Goal: Task Accomplishment & Management: Manage account settings

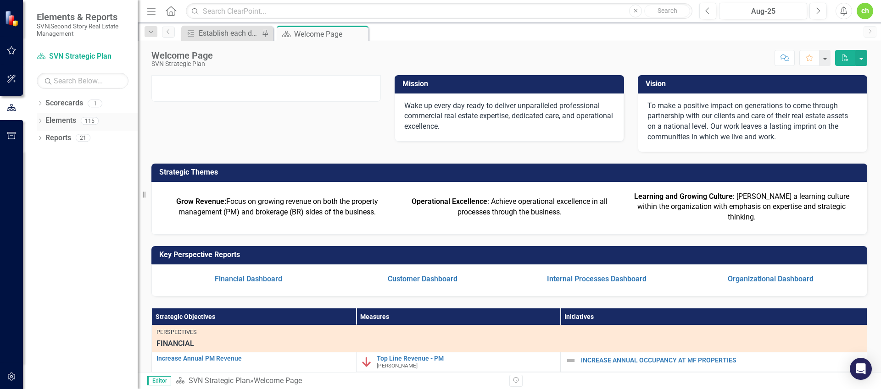
click at [76, 125] on link "Elements" at bounding box center [60, 121] width 31 height 11
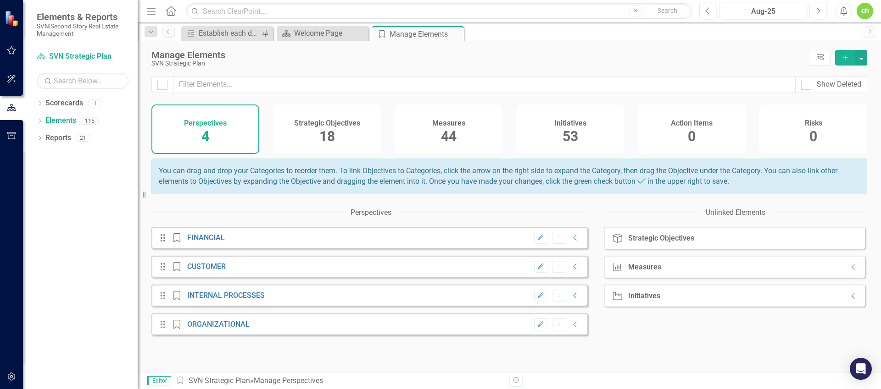
click at [450, 130] on span "44" at bounding box center [449, 136] width 16 height 16
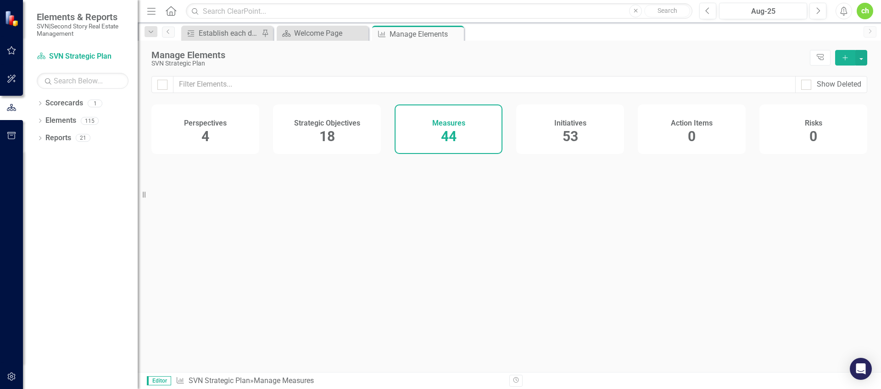
checkbox input "false"
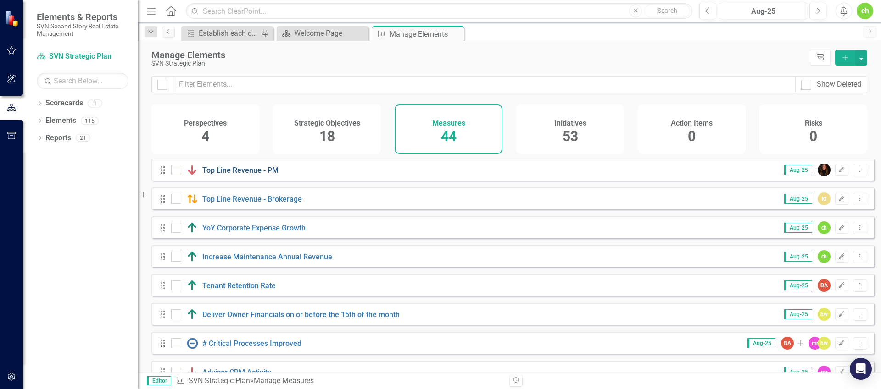
click at [232, 175] on link "Top Line Revenue - PM" at bounding box center [240, 170] width 76 height 9
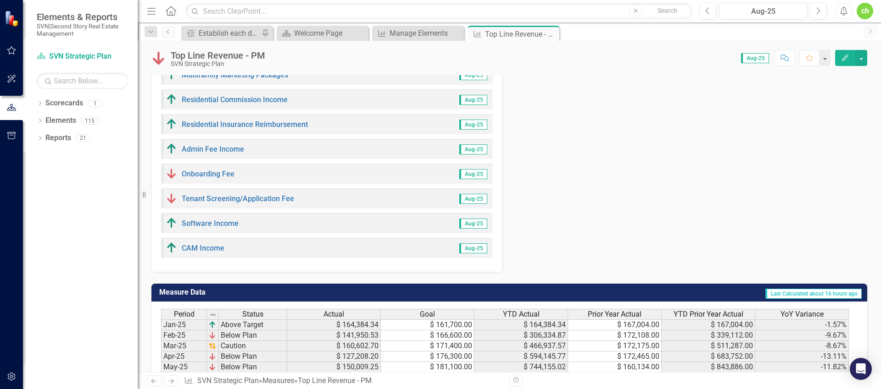
scroll to position [461, 0]
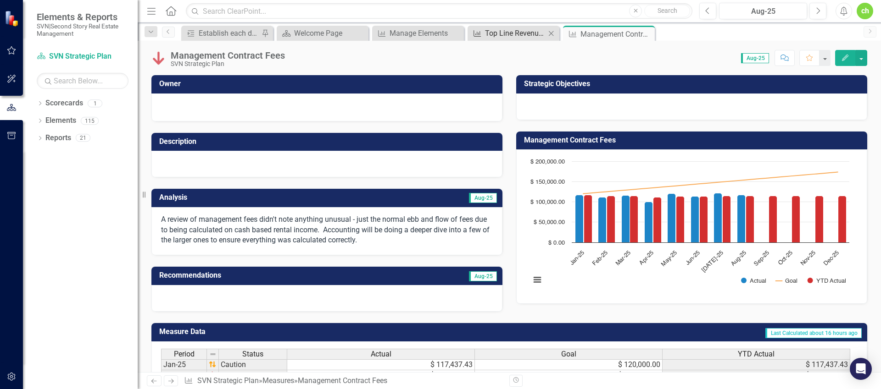
click at [507, 37] on div "Top Line Revenue - PM" at bounding box center [515, 33] width 61 height 11
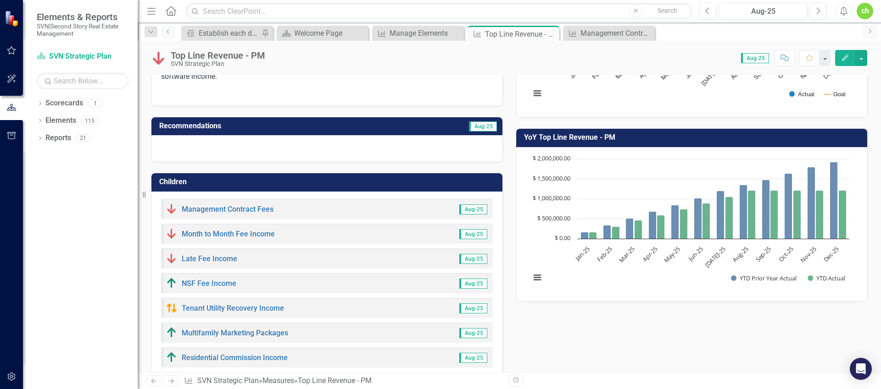
scroll to position [481, 0]
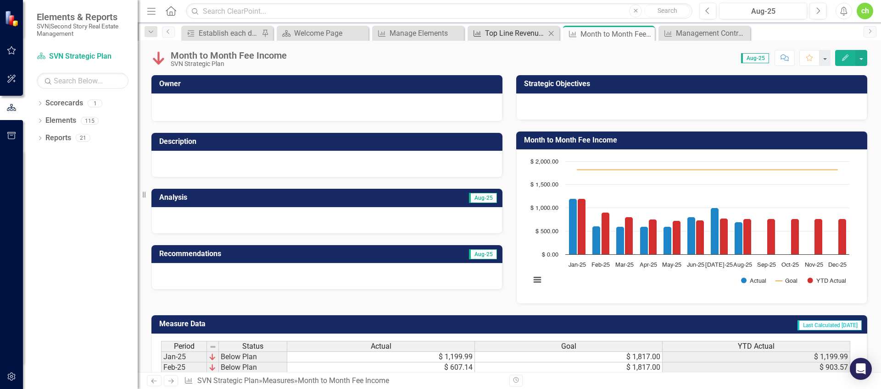
click at [511, 34] on div "Top Line Revenue - PM" at bounding box center [515, 33] width 61 height 11
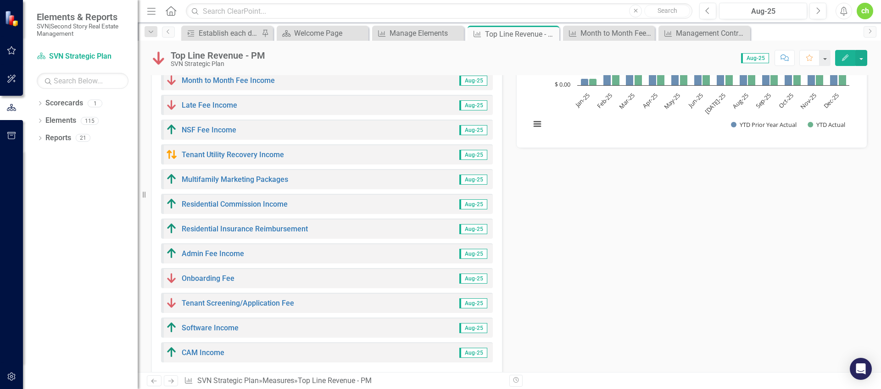
scroll to position [540, 0]
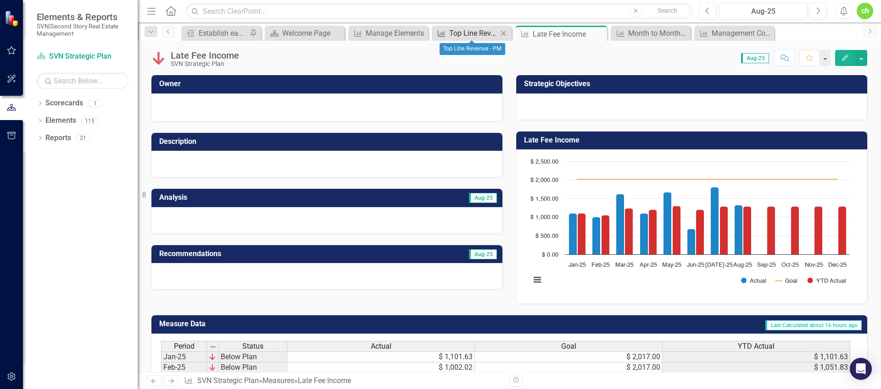
click at [483, 33] on div "Top Line Revenue - PM" at bounding box center [473, 33] width 49 height 11
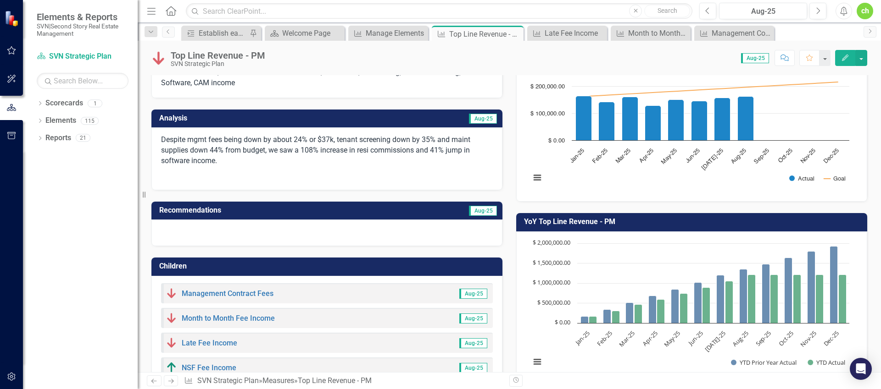
scroll to position [442, 0]
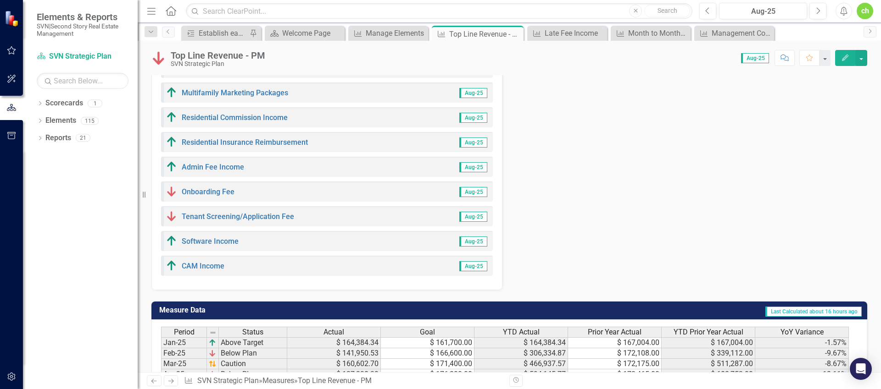
click at [213, 48] on link "NSF Fee Income" at bounding box center [209, 43] width 55 height 9
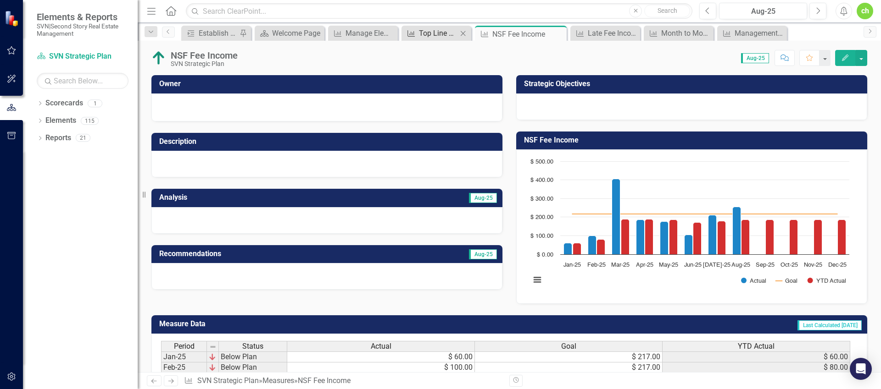
click at [438, 37] on div "Top Line Revenue - PM" at bounding box center [438, 33] width 39 height 11
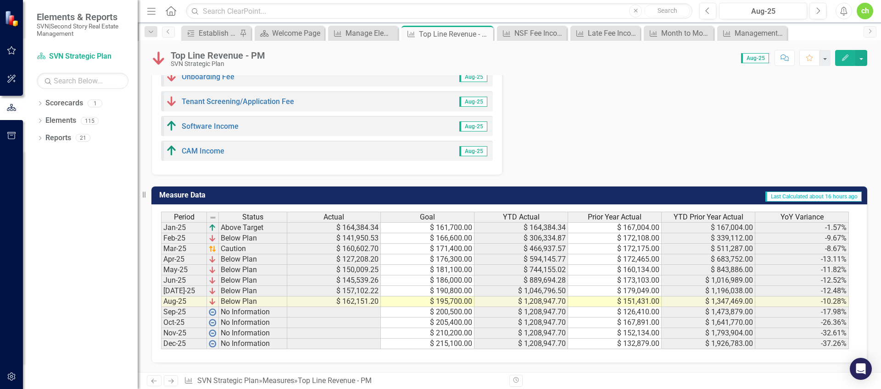
scroll to position [582, 0]
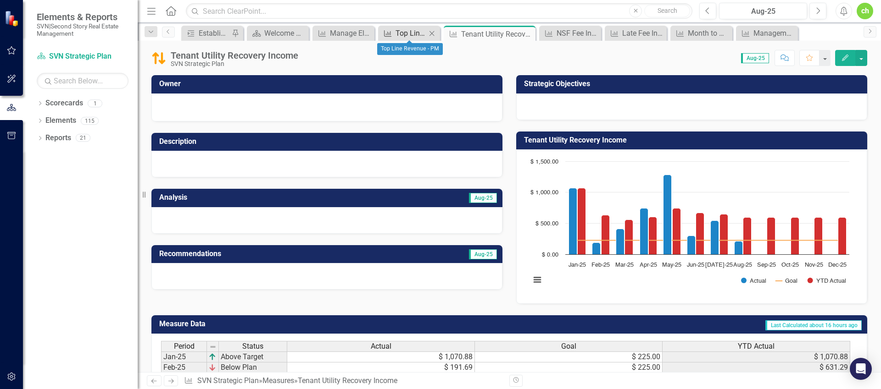
click at [413, 34] on div "Top Line Revenue - PM" at bounding box center [410, 33] width 31 height 11
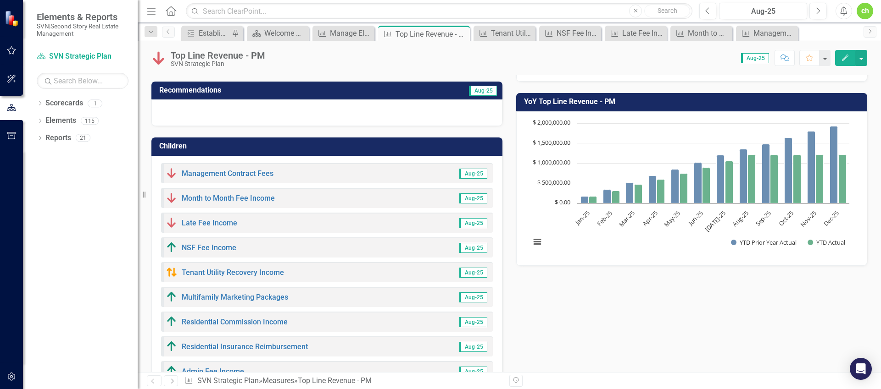
scroll to position [514, 0]
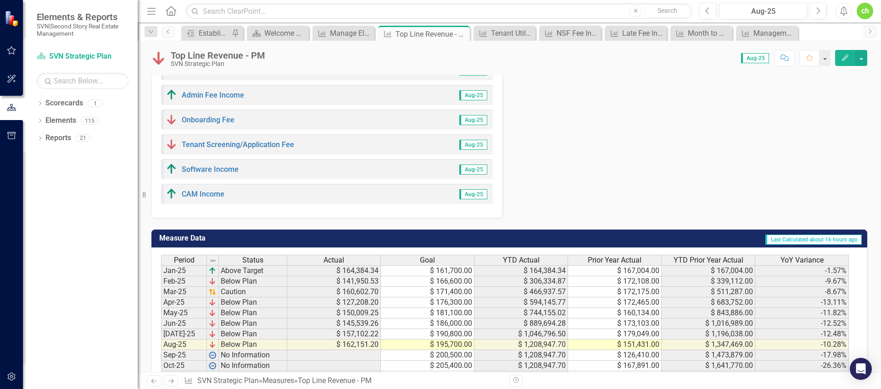
click at [243, 25] on link "Multifamily Marketing Packages" at bounding box center [235, 21] width 106 height 9
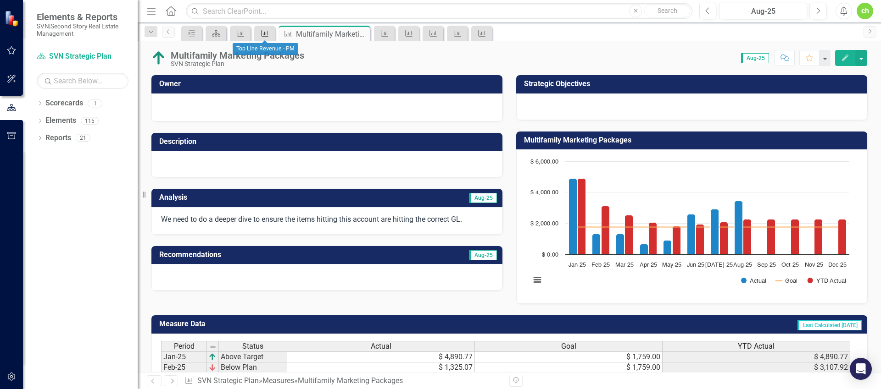
click at [266, 33] on icon at bounding box center [264, 33] width 7 height 6
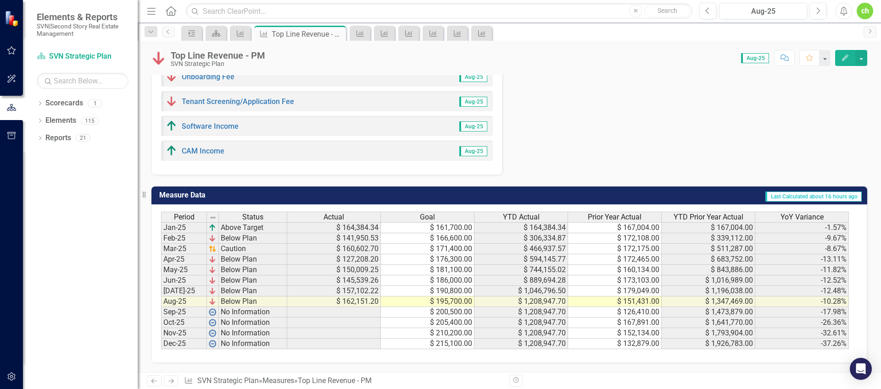
scroll to position [621, 0]
click at [256, 7] on link "Residential Commission Income" at bounding box center [235, 2] width 106 height 9
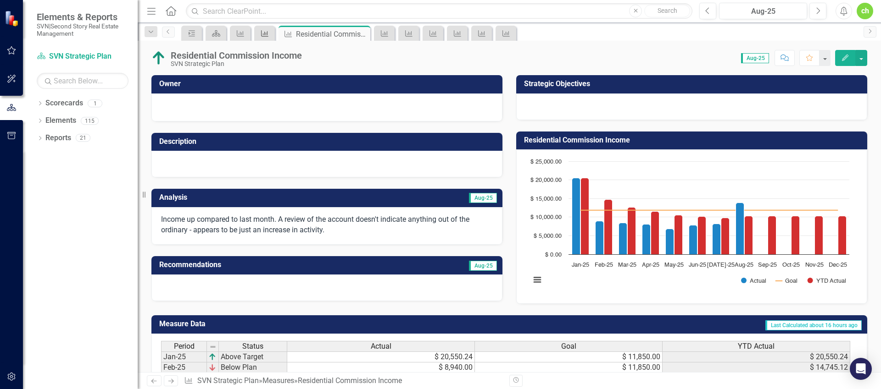
click at [266, 35] on icon "Measure" at bounding box center [264, 33] width 9 height 7
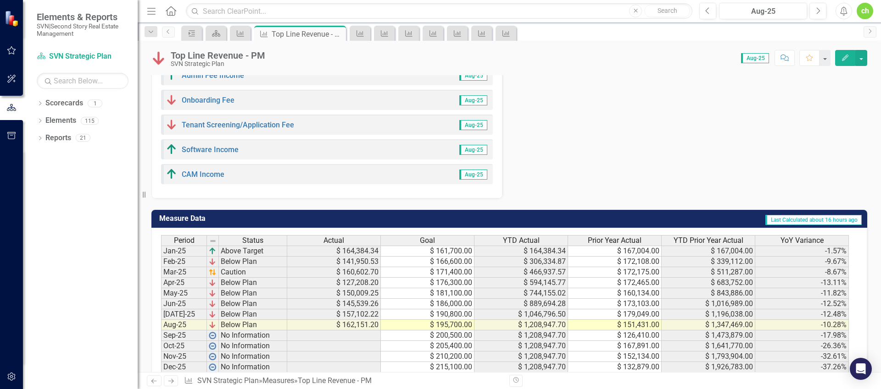
scroll to position [624, 0]
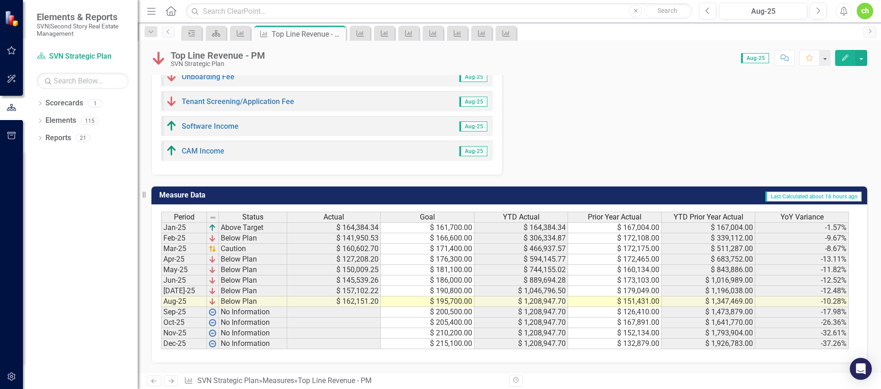
click at [255, 32] on link "Residential Insurance Reimbursement" at bounding box center [245, 27] width 126 height 9
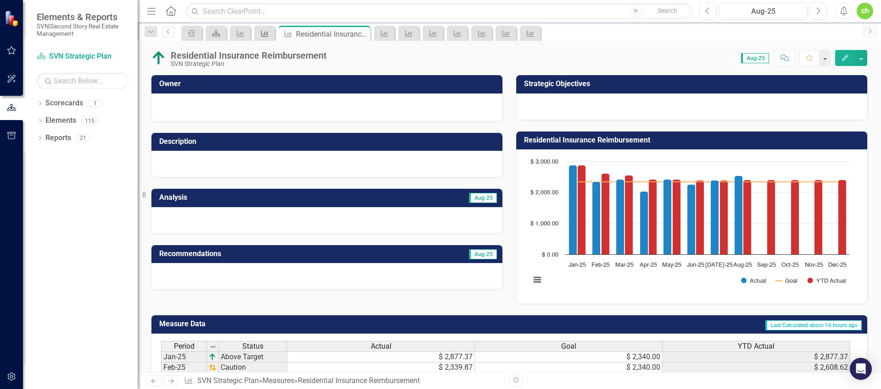
click at [266, 34] on icon "Measure" at bounding box center [264, 33] width 9 height 7
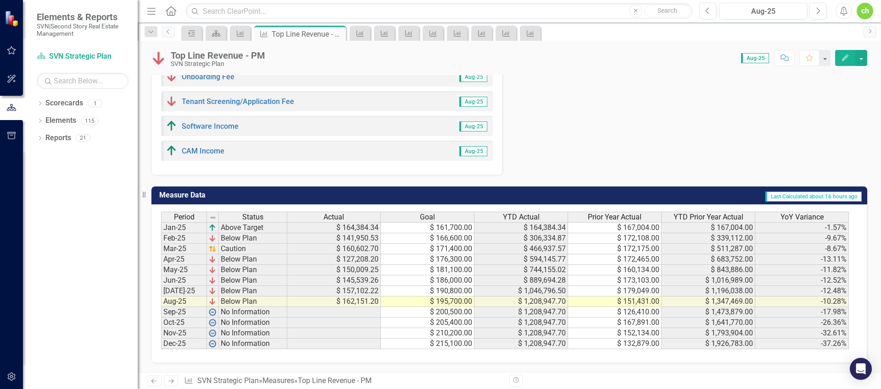
scroll to position [646, 0]
click at [211, 56] on link "Admin Fee Income" at bounding box center [213, 52] width 62 height 9
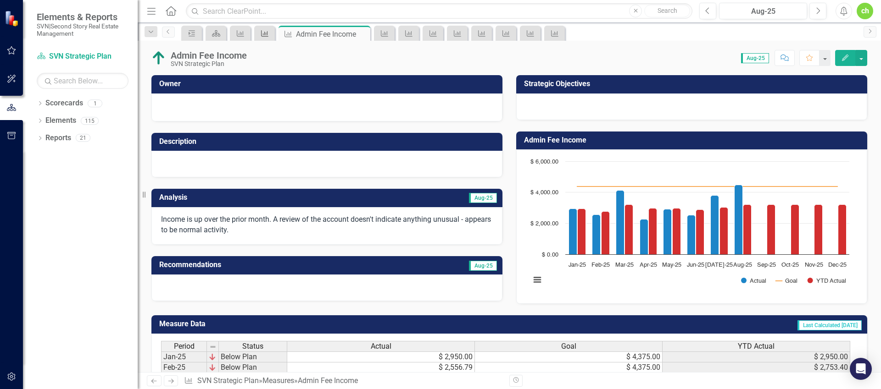
click at [261, 33] on icon at bounding box center [264, 33] width 7 height 6
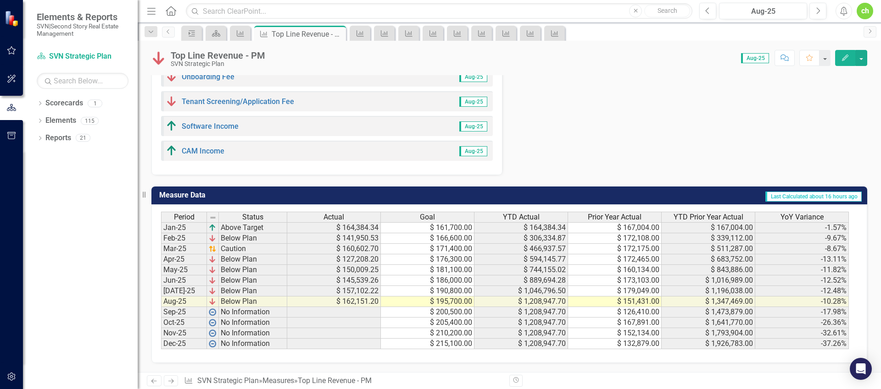
scroll to position [727, 0]
click at [211, 81] on link "Onboarding Fee" at bounding box center [208, 76] width 53 height 9
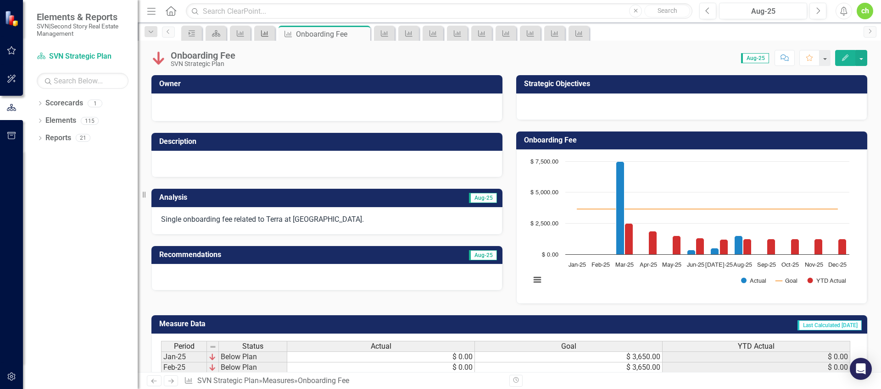
click at [258, 28] on div "Measure" at bounding box center [262, 33] width 13 height 11
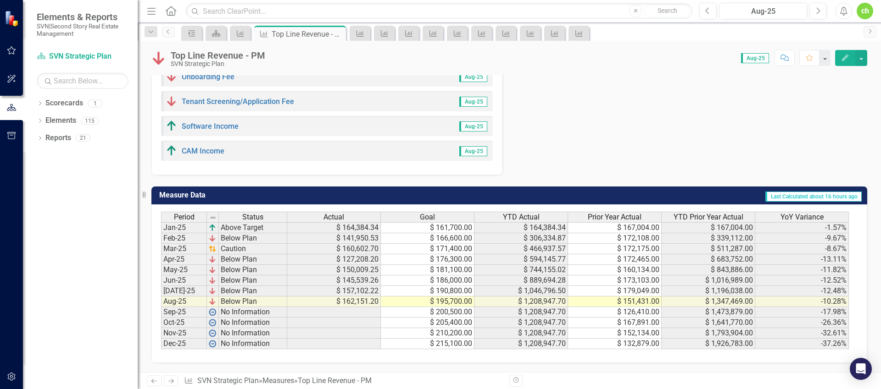
scroll to position [613, 0]
click at [241, 106] on link "Tenant Screening/Application Fee" at bounding box center [238, 101] width 112 height 9
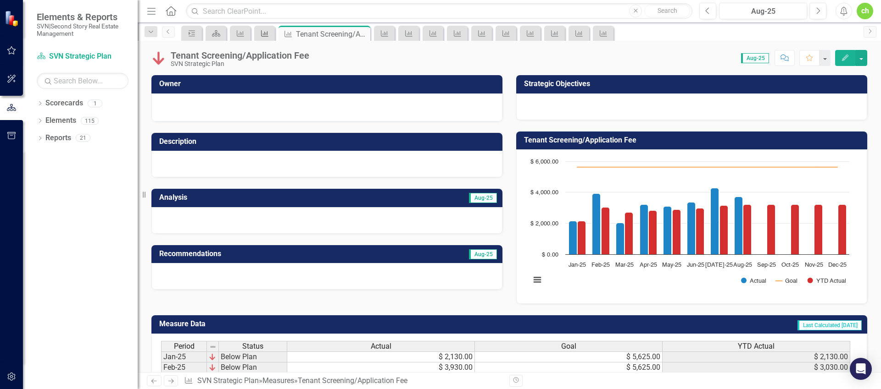
click at [266, 31] on icon "Measure" at bounding box center [264, 33] width 9 height 7
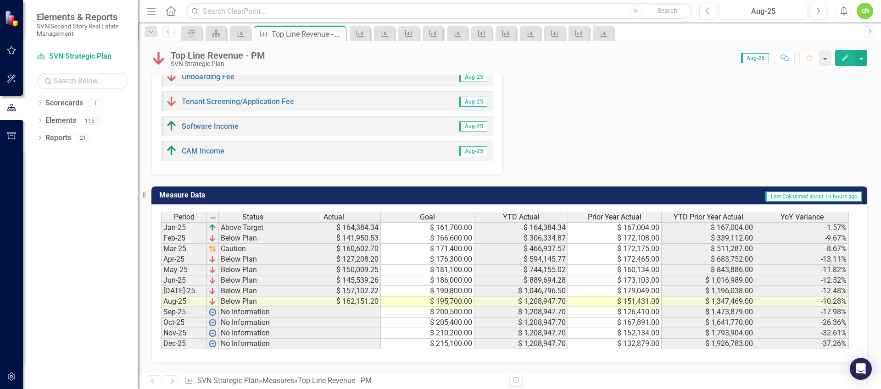
scroll to position [805, 0]
click at [214, 128] on link "Software Income" at bounding box center [210, 126] width 57 height 9
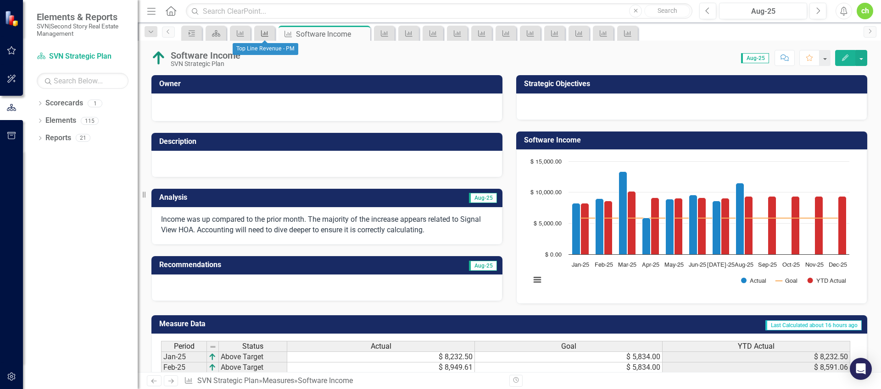
click at [262, 30] on icon "Measure" at bounding box center [264, 33] width 9 height 7
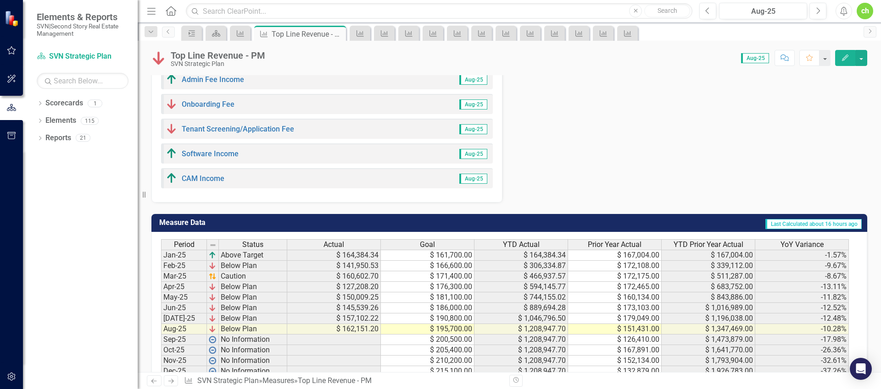
scroll to position [655, 0]
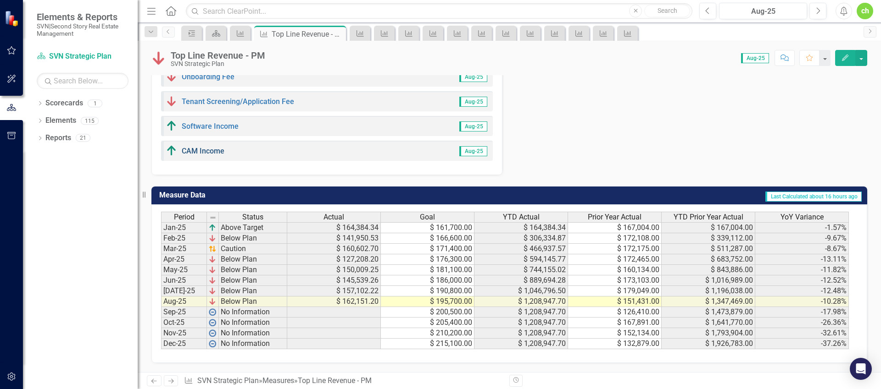
click at [204, 155] on link "CAM Income" at bounding box center [203, 151] width 43 height 9
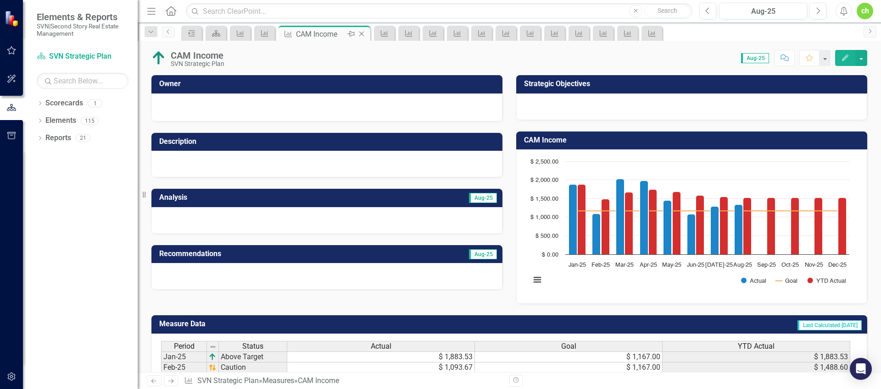
click at [360, 33] on icon at bounding box center [361, 34] width 5 height 5
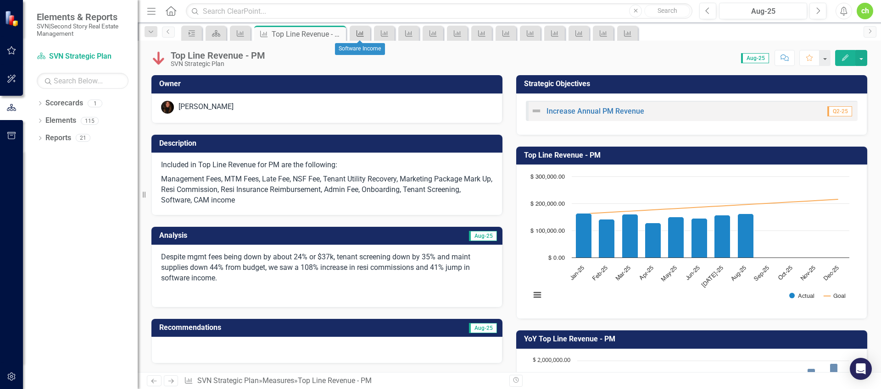
click at [363, 33] on icon "Measure" at bounding box center [359, 33] width 9 height 7
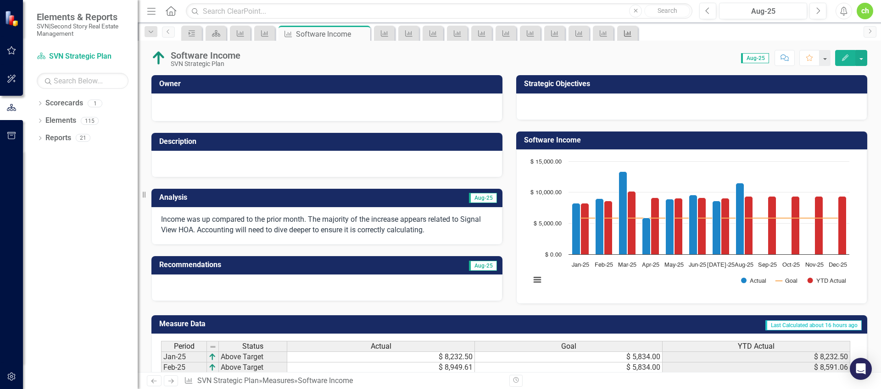
click at [625, 34] on icon "Measure" at bounding box center [627, 33] width 9 height 7
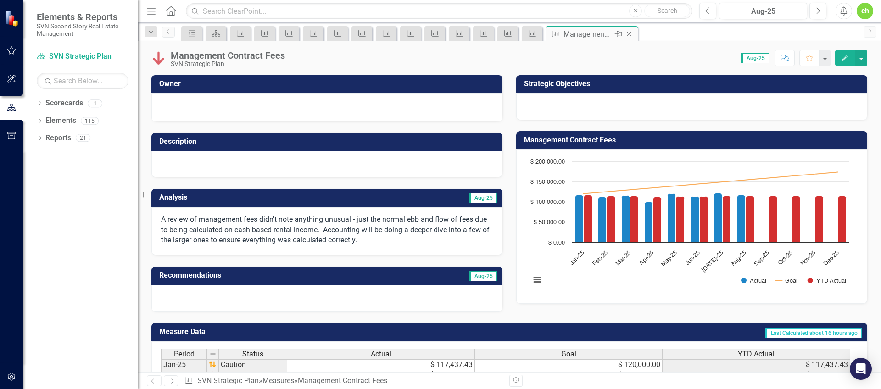
click at [630, 33] on icon at bounding box center [629, 34] width 5 height 5
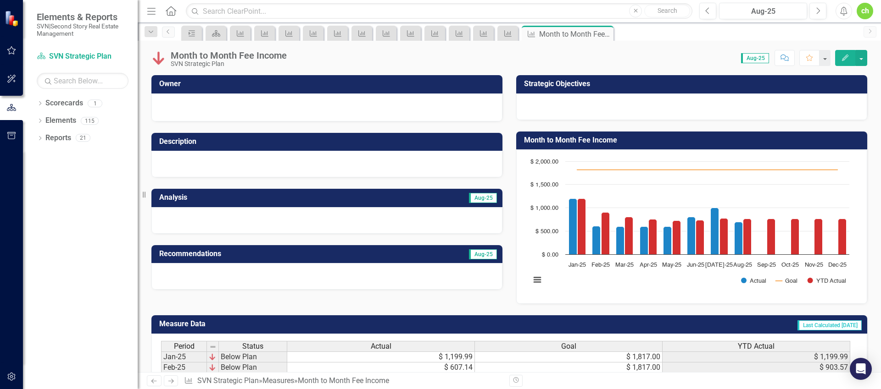
click at [0, 0] on icon "Close" at bounding box center [0, 0] width 0 height 0
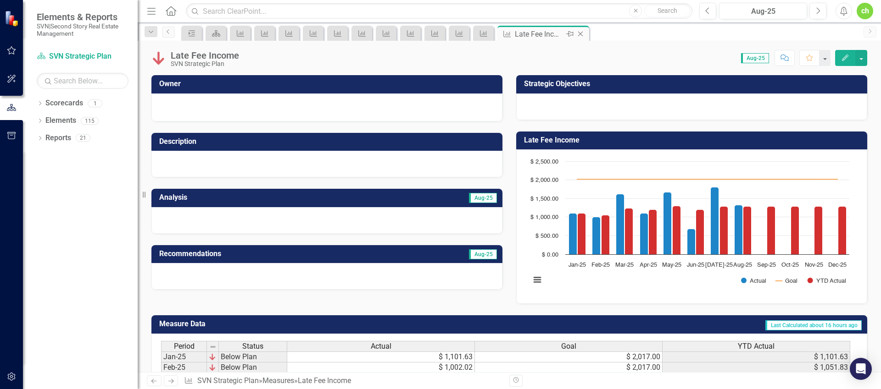
click at [583, 32] on icon at bounding box center [580, 34] width 5 height 5
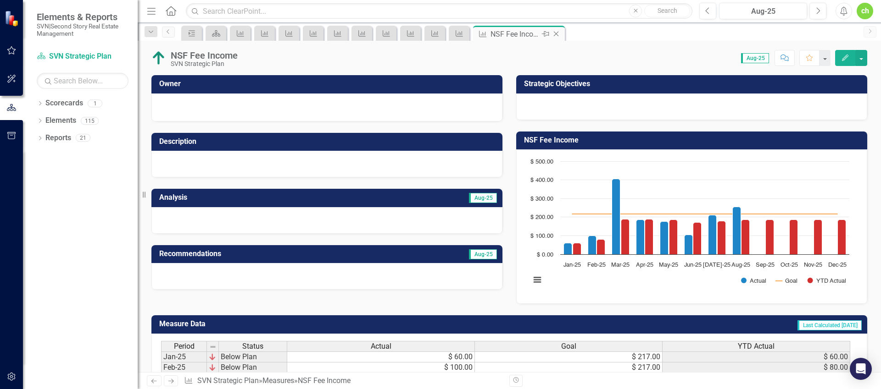
click at [556, 33] on icon at bounding box center [556, 34] width 5 height 5
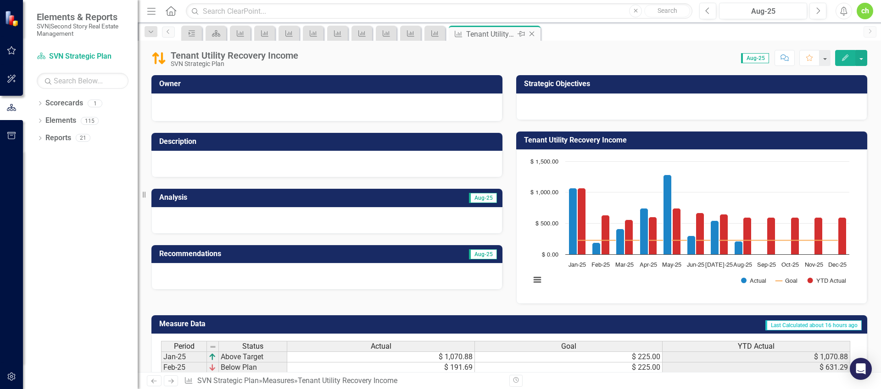
click at [532, 32] on icon "Close" at bounding box center [531, 33] width 9 height 7
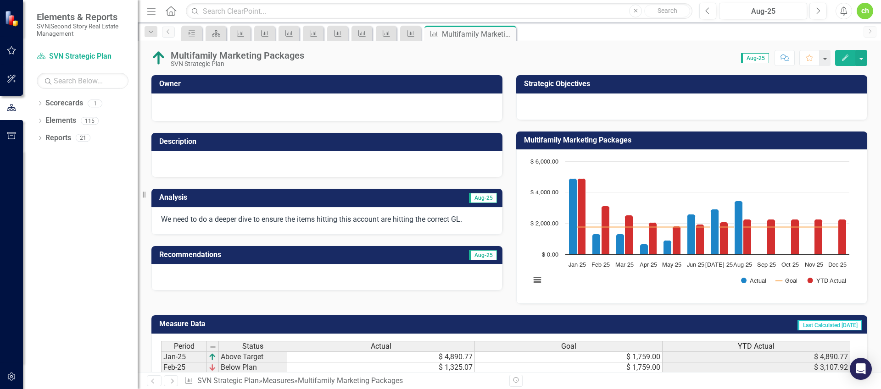
click at [0, 0] on icon "Close" at bounding box center [0, 0] width 0 height 0
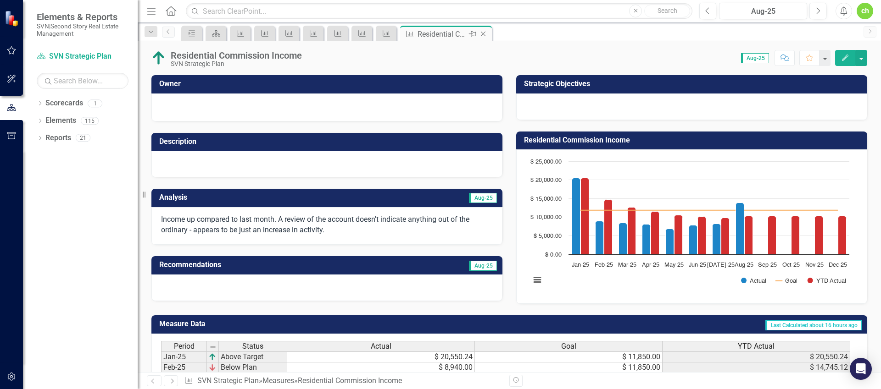
click at [487, 32] on icon "Close" at bounding box center [482, 33] width 9 height 7
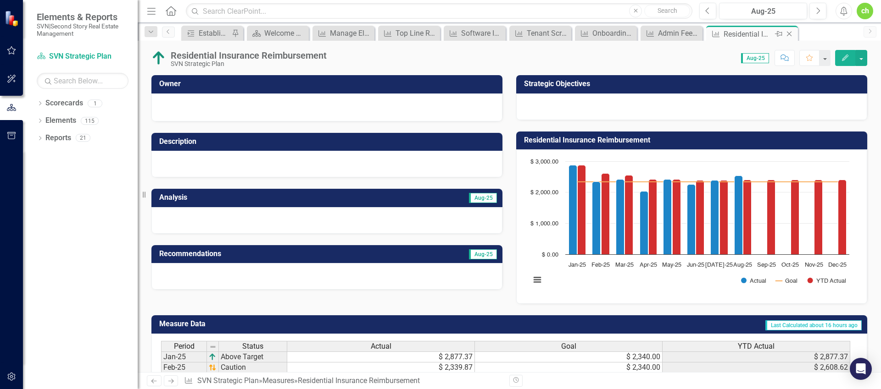
click at [788, 36] on icon "Close" at bounding box center [788, 33] width 9 height 7
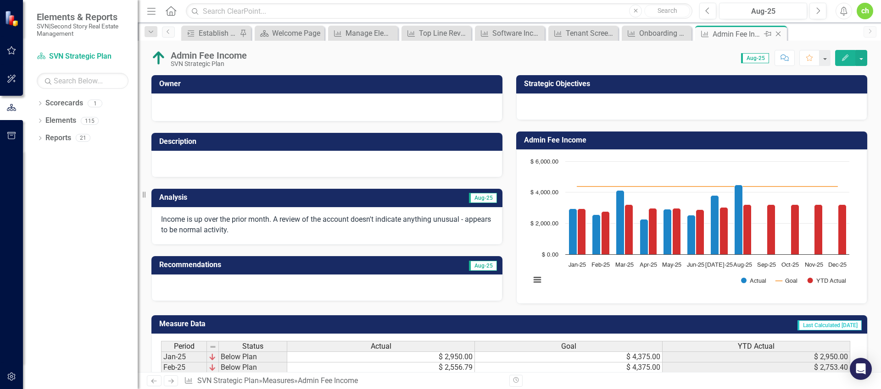
click at [777, 33] on icon at bounding box center [778, 34] width 5 height 5
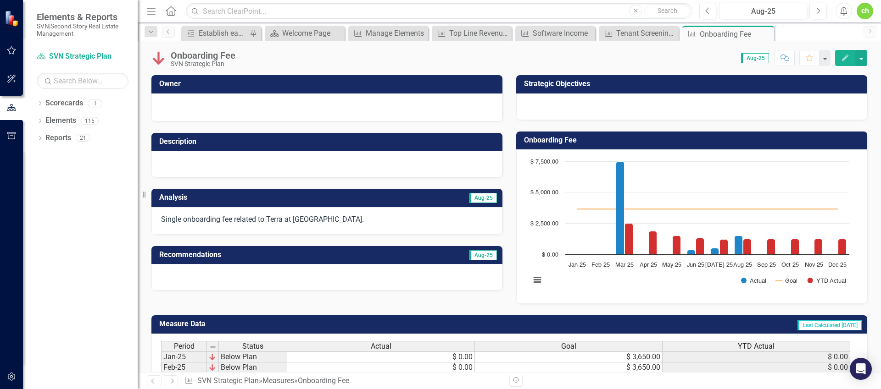
click at [0, 0] on icon "Close" at bounding box center [0, 0] width 0 height 0
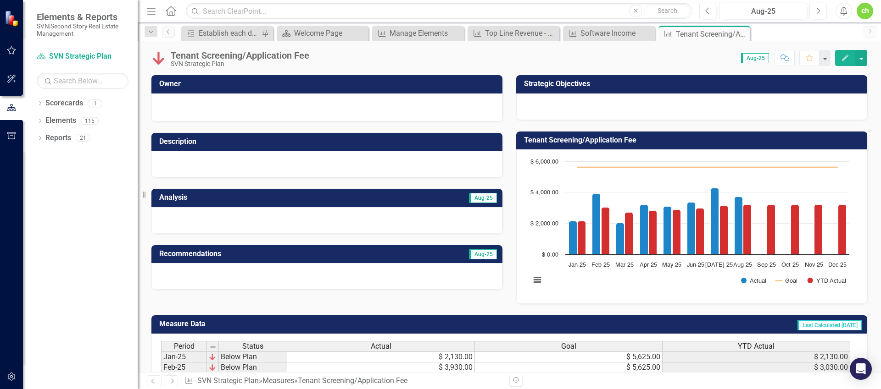
click at [0, 0] on icon "Close" at bounding box center [0, 0] width 0 height 0
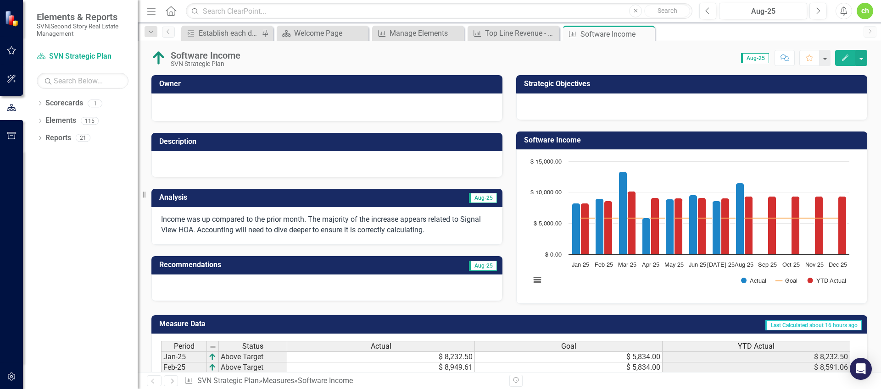
drag, startPoint x: 649, startPoint y: 33, endPoint x: 590, endPoint y: 35, distance: 59.2
click at [0, 0] on icon "Close" at bounding box center [0, 0] width 0 height 0
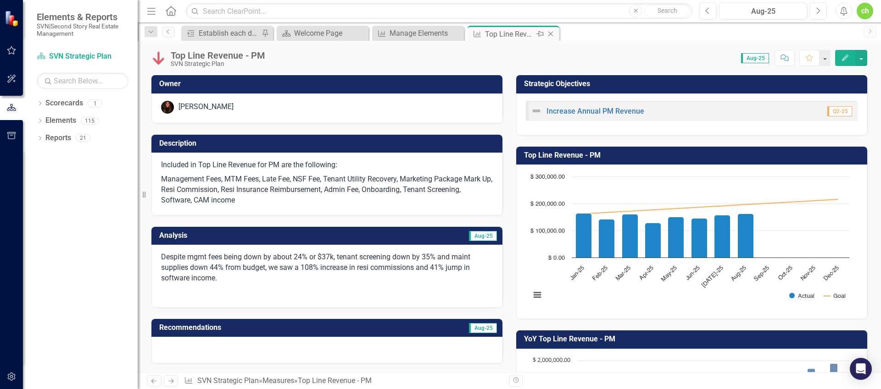
click at [550, 34] on icon "Close" at bounding box center [550, 33] width 9 height 7
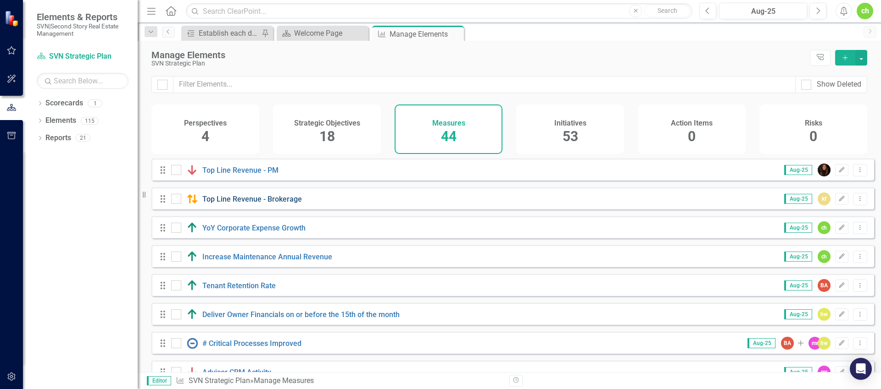
click at [256, 204] on link "Top Line Revenue - Brokerage" at bounding box center [252, 199] width 100 height 9
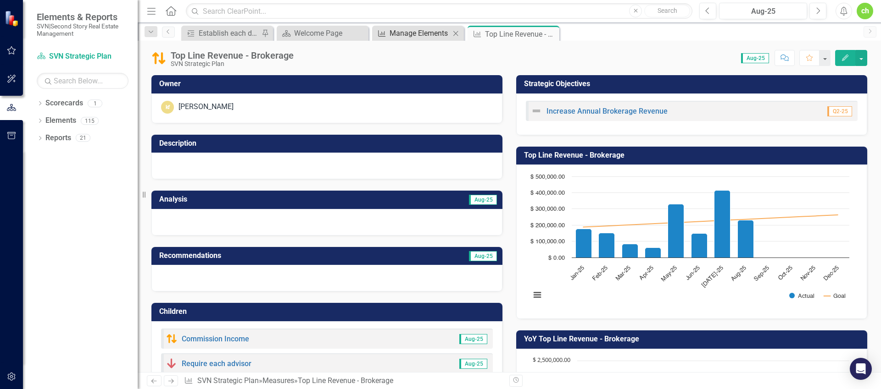
click at [400, 37] on div "Manage Elements" at bounding box center [419, 33] width 61 height 11
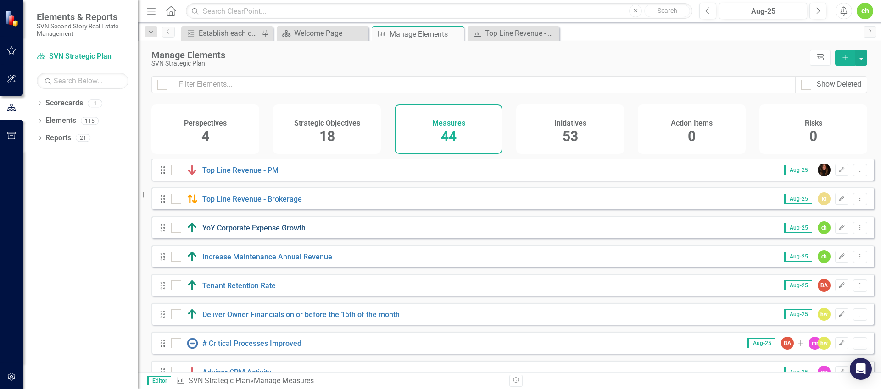
click at [266, 233] on link "YoY Corporate Expense Growth" at bounding box center [253, 228] width 103 height 9
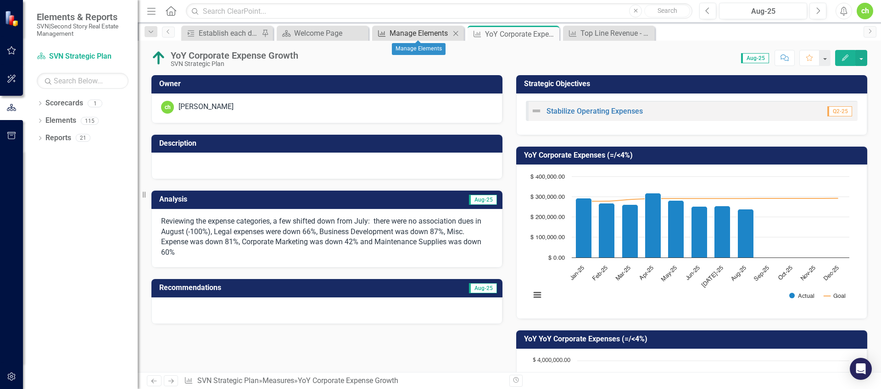
click at [432, 35] on div "Manage Elements" at bounding box center [419, 33] width 61 height 11
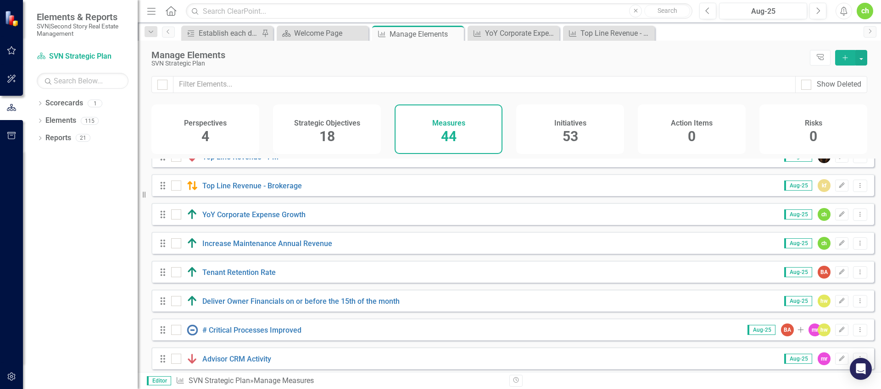
scroll to position [27, 0]
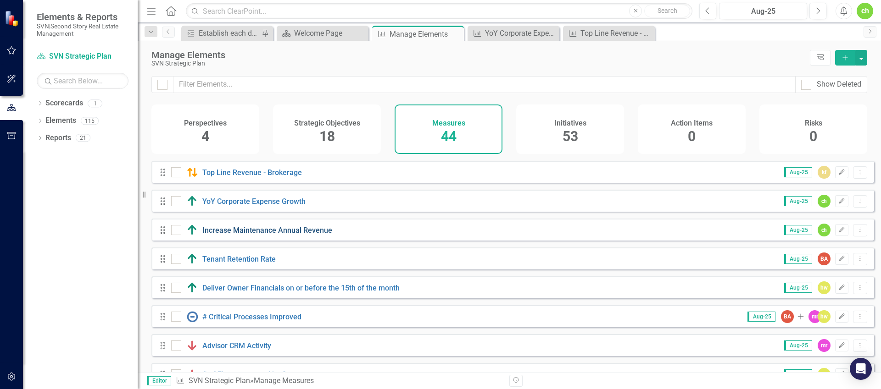
click at [263, 235] on link "Increase Maintenance Annual Revenue" at bounding box center [267, 230] width 130 height 9
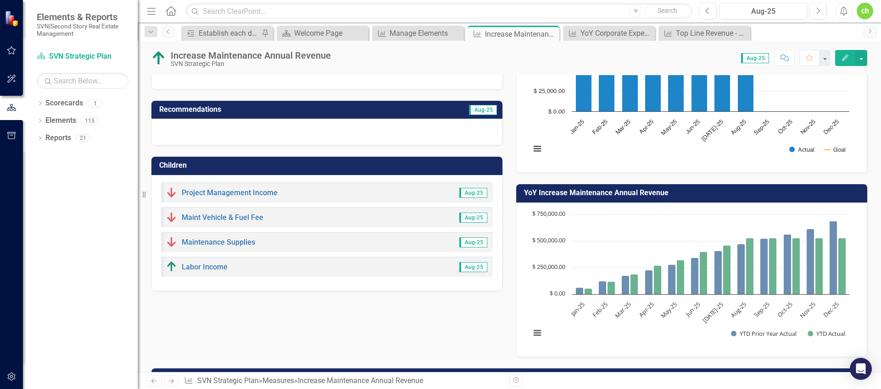
scroll to position [144, 0]
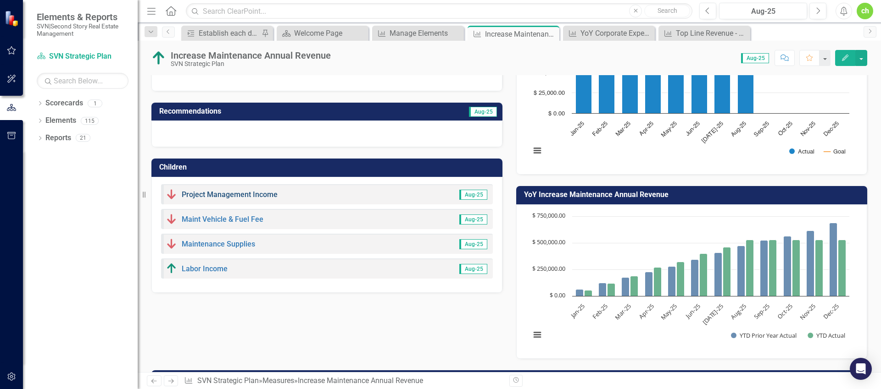
click at [246, 195] on link "Project Management Income" at bounding box center [230, 194] width 96 height 9
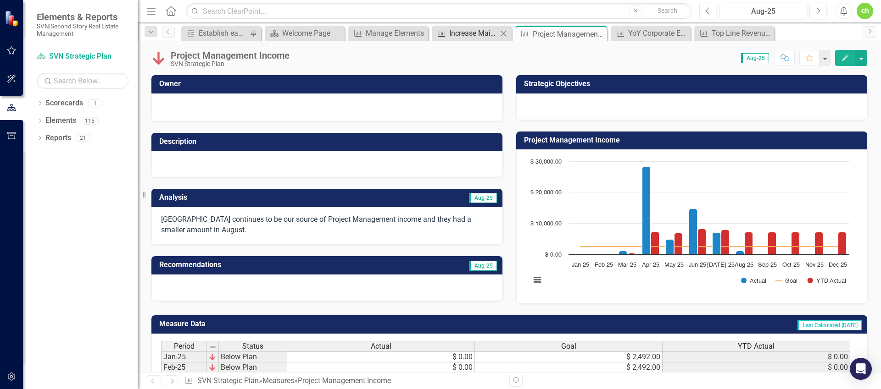
click at [475, 28] on div "Increase Maintenance Annual Revenue" at bounding box center [473, 33] width 49 height 11
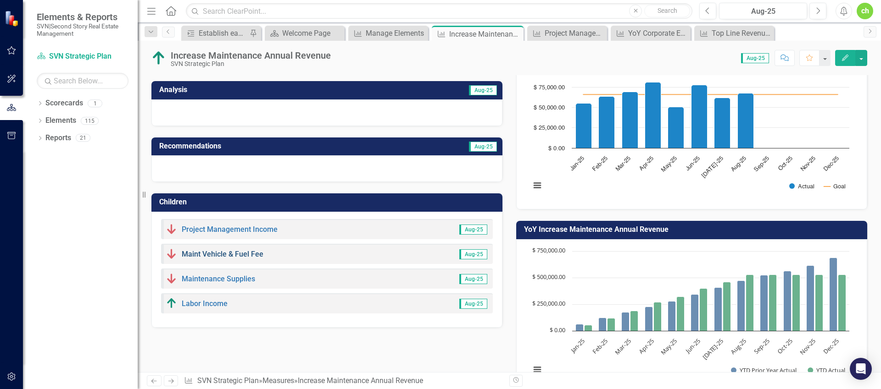
scroll to position [114, 0]
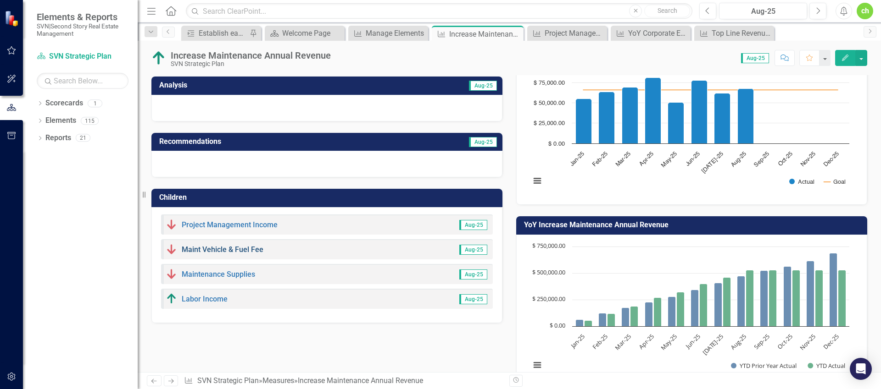
click at [247, 250] on link "Maint Vehicle & Fuel Fee" at bounding box center [223, 249] width 82 height 9
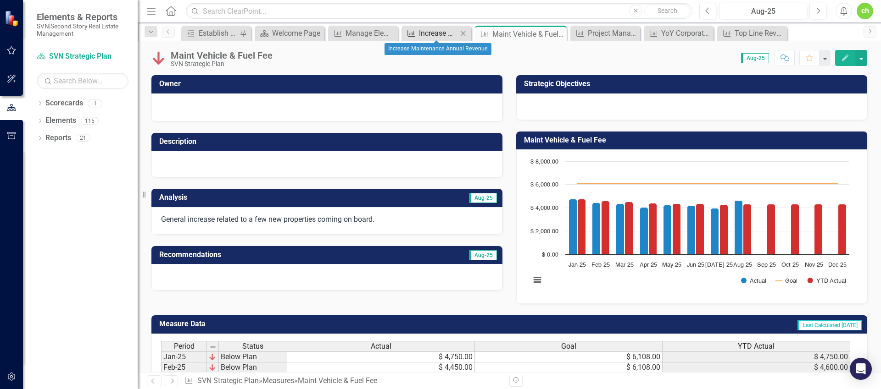
click at [429, 31] on div "Increase Maintenance Annual Revenue" at bounding box center [438, 33] width 39 height 11
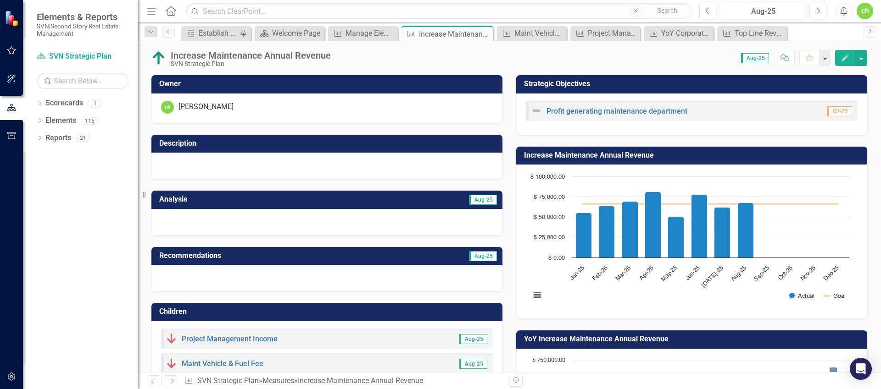
scroll to position [258, 0]
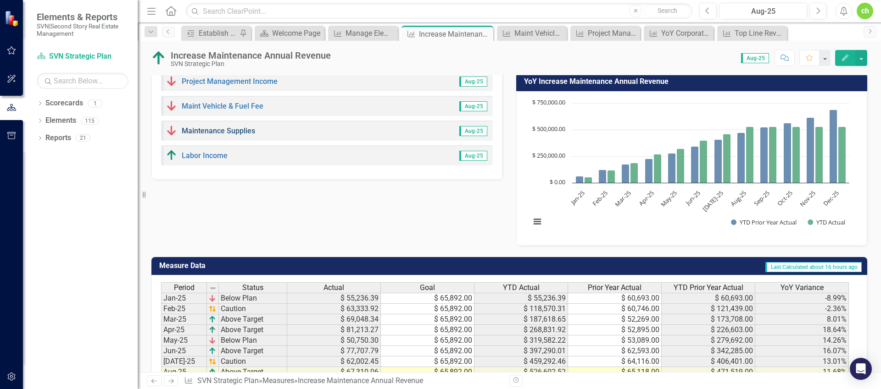
click at [227, 129] on link "Maintenance Supplies" at bounding box center [218, 131] width 73 height 9
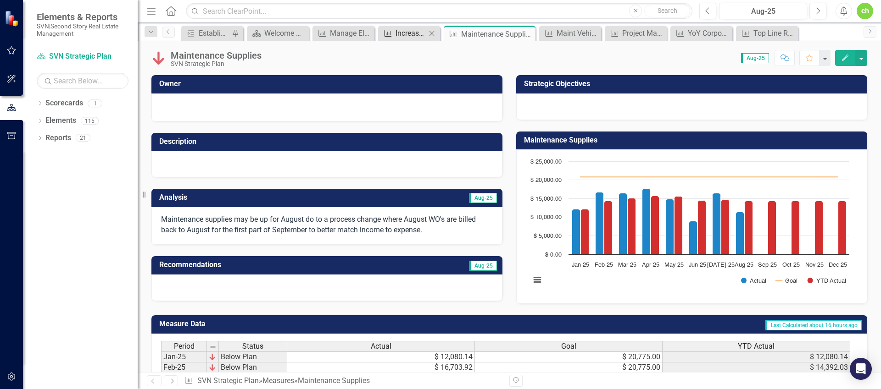
click at [402, 34] on div "Increase Maintenance Annual Revenue" at bounding box center [410, 33] width 31 height 11
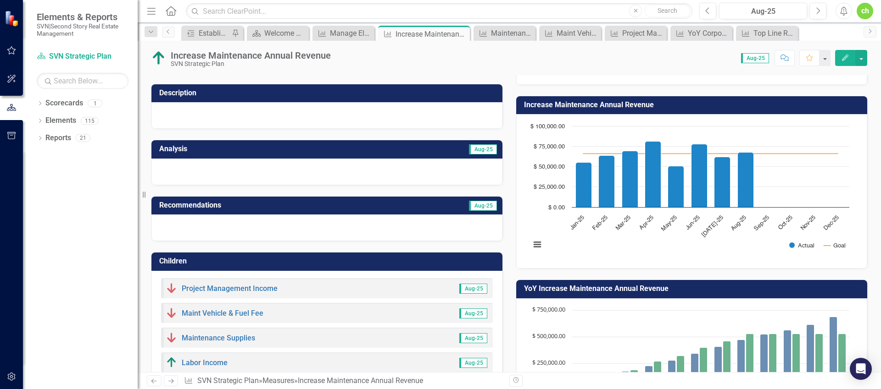
scroll to position [118, 0]
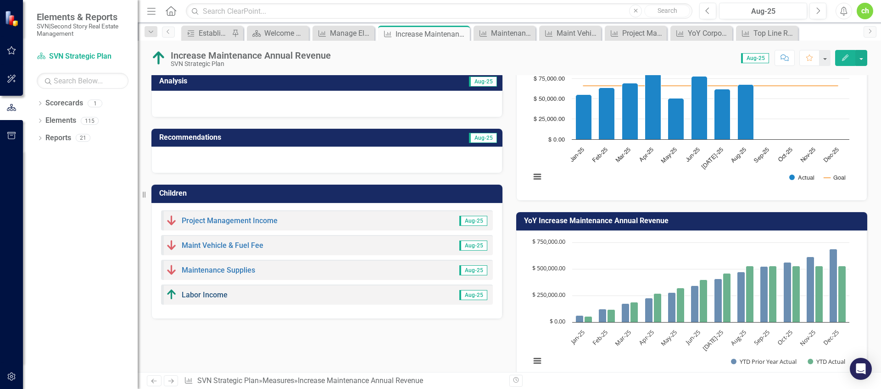
click at [200, 293] on link "Labor Income" at bounding box center [205, 295] width 46 height 9
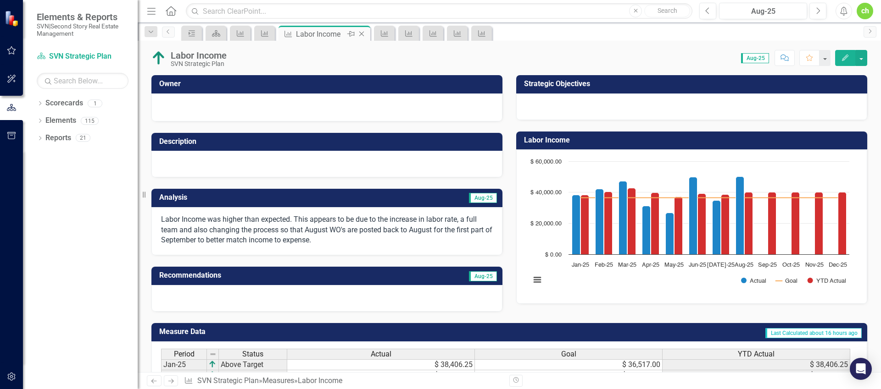
click at [360, 33] on icon at bounding box center [361, 34] width 5 height 5
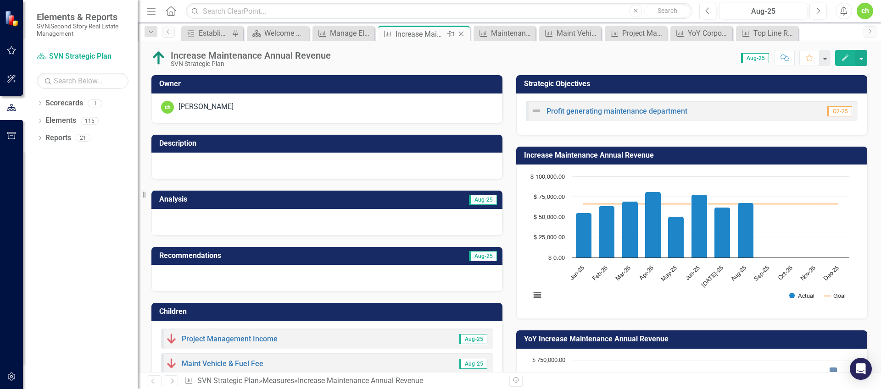
click at [463, 33] on icon "Close" at bounding box center [460, 33] width 9 height 7
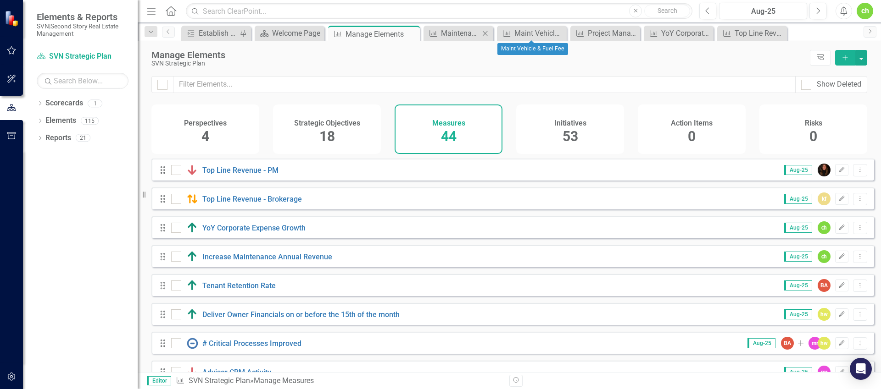
click at [486, 34] on icon at bounding box center [485, 33] width 5 height 5
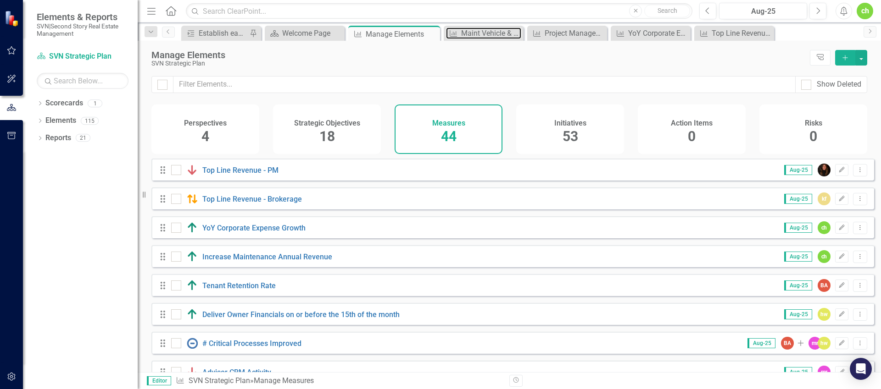
click at [486, 34] on div "Maint Vehicle & Fuel Fee" at bounding box center [491, 33] width 60 height 11
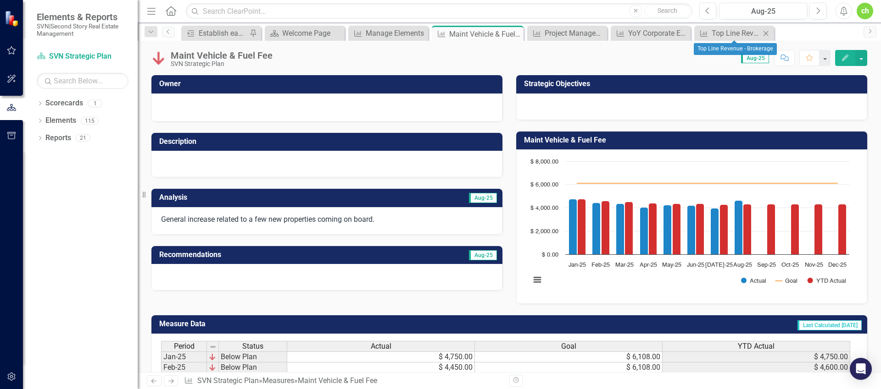
click at [768, 33] on icon "Close" at bounding box center [765, 33] width 9 height 7
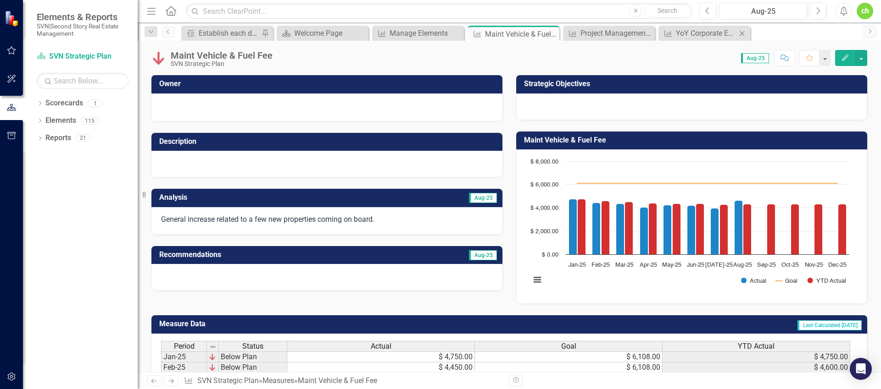
drag, startPoint x: 745, startPoint y: 34, endPoint x: 738, endPoint y: 36, distance: 7.1
click at [0, 0] on icon "Close" at bounding box center [0, 0] width 0 height 0
click at [649, 34] on icon "Close" at bounding box center [646, 33] width 9 height 7
click at [0, 0] on icon "Close" at bounding box center [0, 0] width 0 height 0
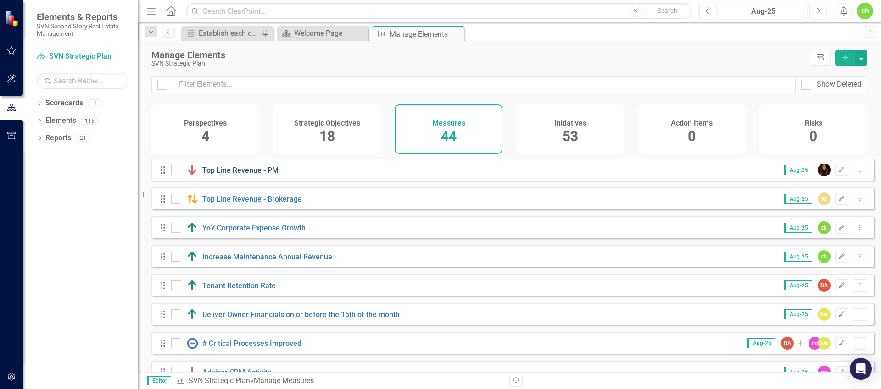
click at [250, 175] on link "Top Line Revenue - PM" at bounding box center [240, 170] width 76 height 9
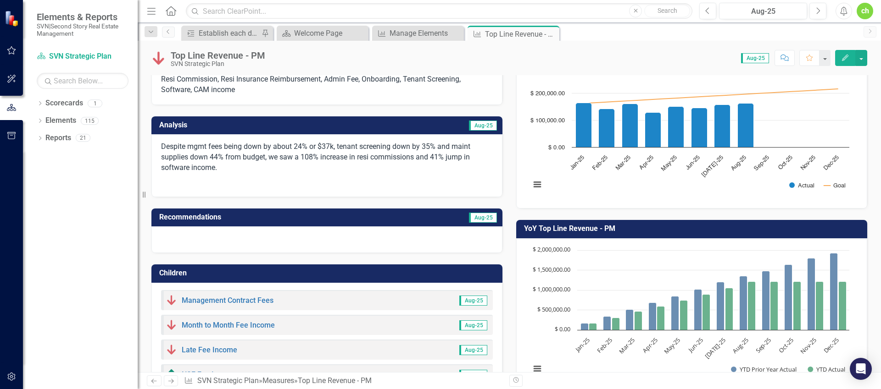
scroll to position [111, 0]
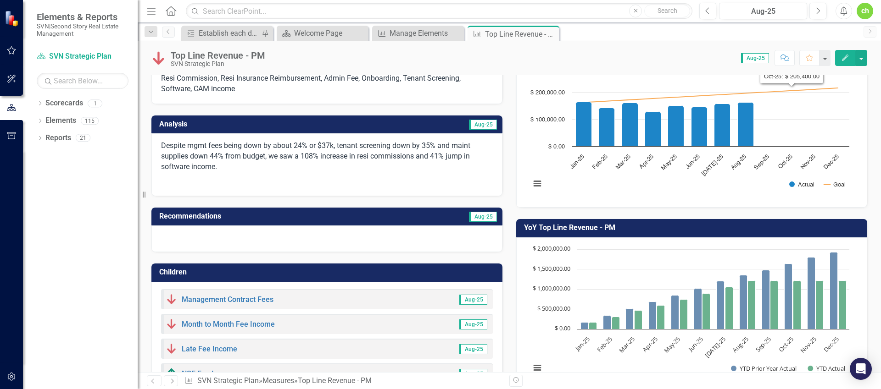
click at [846, 56] on icon "Edit" at bounding box center [845, 58] width 8 height 6
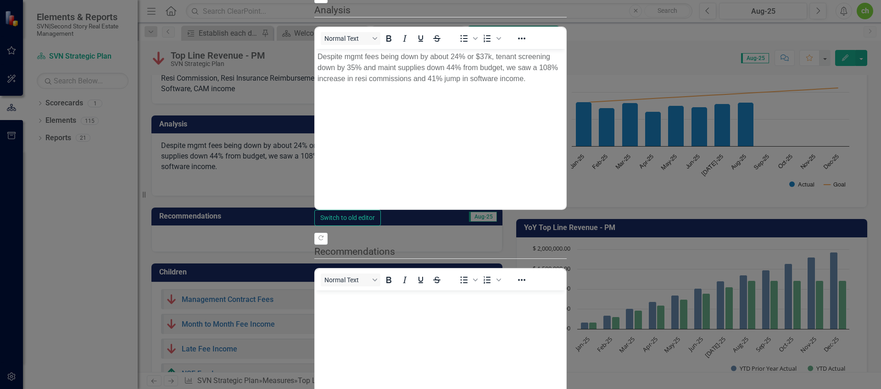
scroll to position [0, 0]
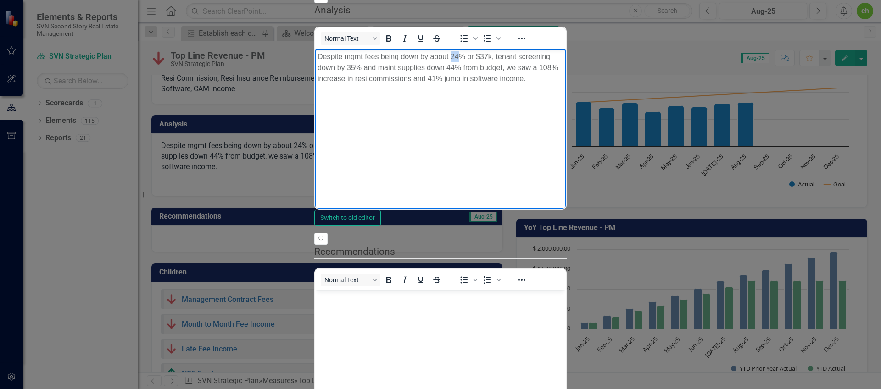
drag, startPoint x: 459, startPoint y: 55, endPoint x: 451, endPoint y: 54, distance: 7.5
click at [451, 54] on p "Despite mgmt fees being down by about 24% or $37k, tenant screening down by 35%…" at bounding box center [440, 67] width 246 height 33
click at [563, 54] on p "Despite mgmt fees being down by about 24% or $37k, tenant screening down by 35%…" at bounding box center [440, 67] width 246 height 33
drag, startPoint x: 583, startPoint y: 56, endPoint x: 590, endPoint y: 55, distance: 7.4
click at [563, 55] on p "Despite mgmt fees being down by about 24% or $37k, tenant screening down by 35%…" at bounding box center [440, 67] width 246 height 33
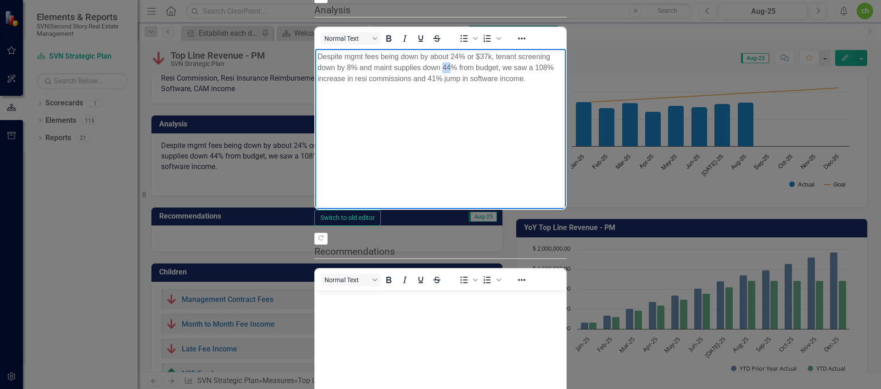
drag, startPoint x: 678, startPoint y: 55, endPoint x: 684, endPoint y: 55, distance: 6.5
click at [563, 55] on p "Despite mgmt fees being down by about 24% or $37k, tenant screening down by 8% …" at bounding box center [440, 67] width 246 height 33
drag, startPoint x: 771, startPoint y: 57, endPoint x: 781, endPoint y: 56, distance: 9.7
click at [563, 56] on p "Despite mgmt fees being down by about 24% or $37k, tenant screening down by 8% …" at bounding box center [440, 67] width 246 height 33
drag, startPoint x: 781, startPoint y: 56, endPoint x: 771, endPoint y: 53, distance: 11.0
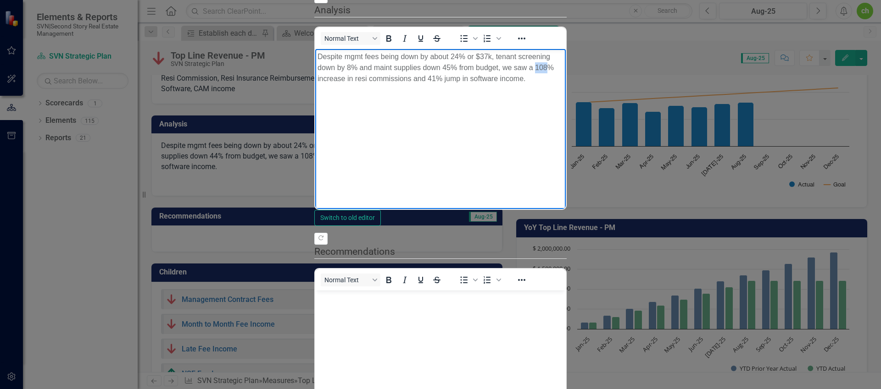
click at [563, 53] on p "Despite mgmt fees being down by about 24% or $37k, tenant screening down by 8% …" at bounding box center [440, 67] width 246 height 33
drag, startPoint x: 325, startPoint y: 67, endPoint x: 319, endPoint y: 66, distance: 6.0
click at [319, 66] on p "Despite mgmt fees being down by about 24% or $37k, tenant screening down by 8% …" at bounding box center [440, 67] width 246 height 33
click at [317, 97] on img "Rich Text Area. Press ALT-0 for help." at bounding box center [317, 97] width 0 height 0
click at [516, 44] on icon "Reveal or hide additional toolbar items" at bounding box center [521, 38] width 11 height 11
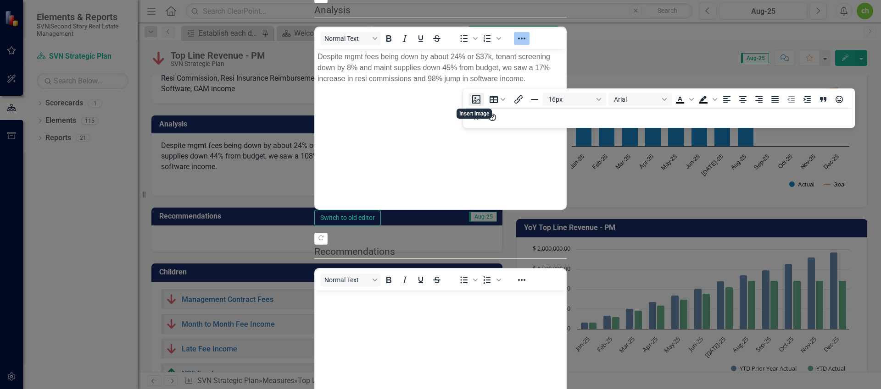
click at [477, 102] on button "Insert image" at bounding box center [476, 99] width 16 height 13
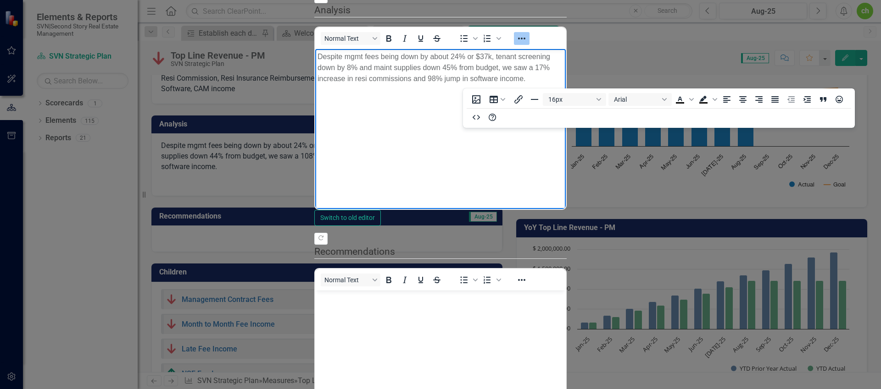
click at [460, 93] on body "Despite mgmt fees being down by about 24% or $37k, tenant screening down by 8% …" at bounding box center [440, 118] width 250 height 138
click at [566, 104] on body "Despite mgmt fees being down by about 24% or $37k, tenant screening down by 8% …" at bounding box center [440, 118] width 250 height 138
click at [453, 71] on p "Despite mgmt fees being down by about 24% or $37k, tenant screening down by 8% …" at bounding box center [440, 67] width 246 height 33
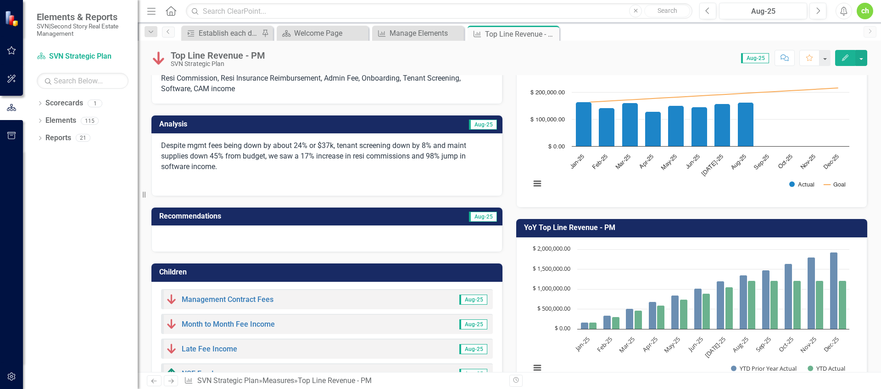
click at [841, 59] on icon "Edit" at bounding box center [845, 58] width 8 height 6
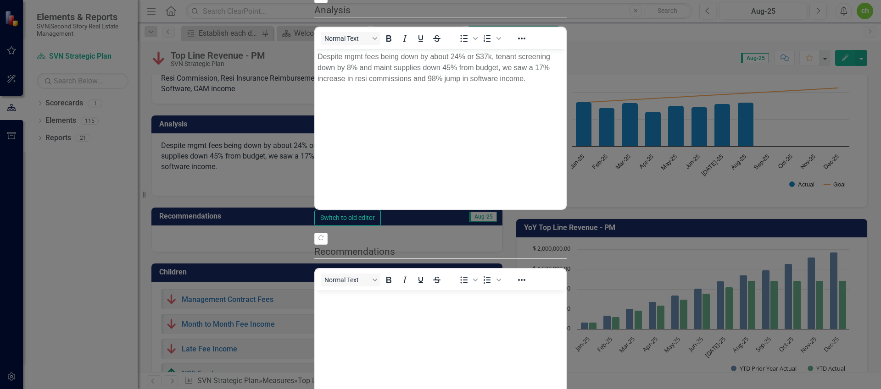
click at [362, 95] on body "Despite mgmt fees being down by about 24% or $37k, tenant screening down by 8% …" at bounding box center [440, 118] width 250 height 138
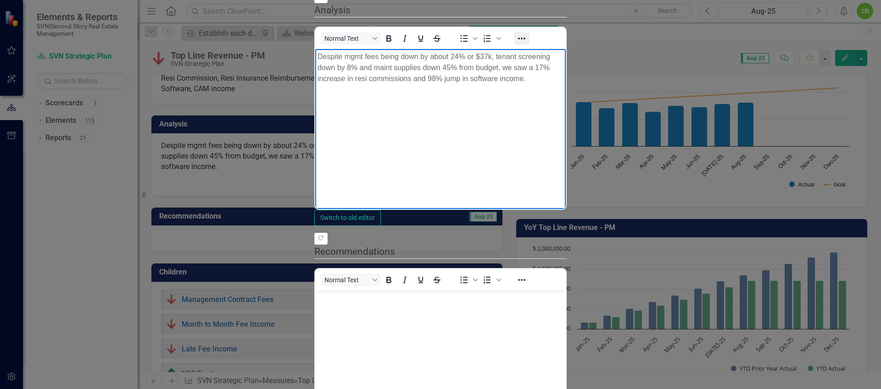
click at [516, 44] on icon "Reveal or hide additional toolbar items" at bounding box center [521, 38] width 11 height 11
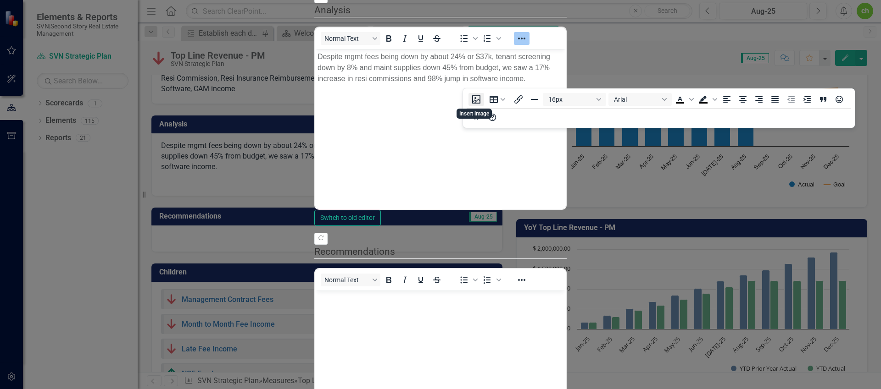
click at [472, 99] on button "Insert image" at bounding box center [476, 99] width 16 height 13
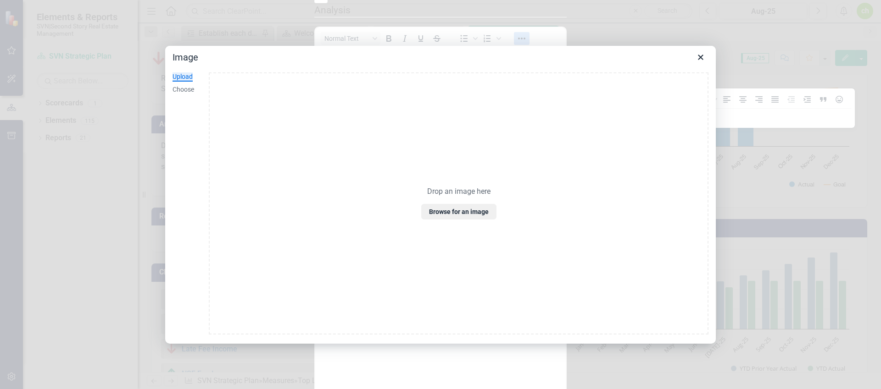
click at [184, 84] on div "Upload Choose" at bounding box center [183, 204] width 36 height 279
click at [183, 89] on div "Choose" at bounding box center [183, 89] width 22 height 9
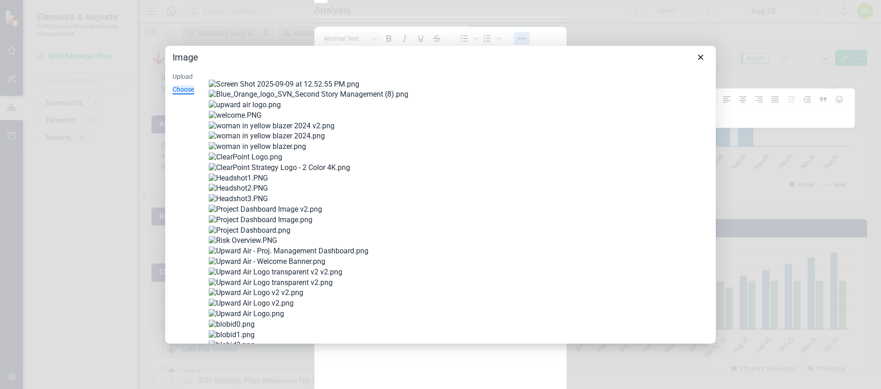
click at [252, 89] on img "Image" at bounding box center [284, 85] width 150 height 10
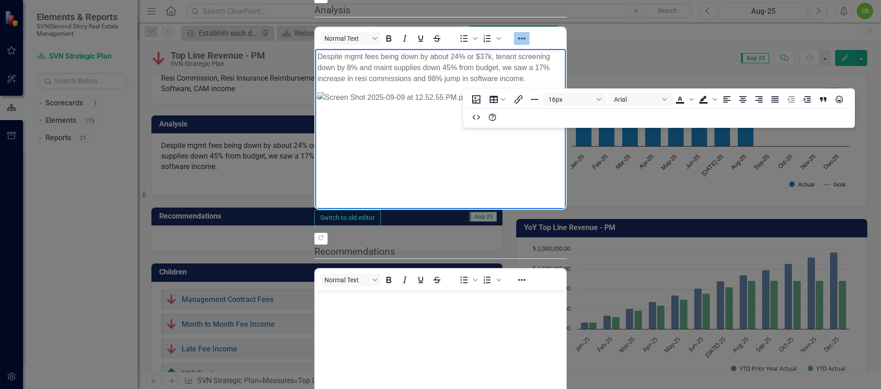
click at [563, 103] on p "Rich Text Area. Press ALT-0 for help." at bounding box center [440, 96] width 246 height 11
click at [372, 60] on p "Despite mgmt fees being down by about 24% or $37k, tenant screening down by 8% …" at bounding box center [440, 67] width 246 height 33
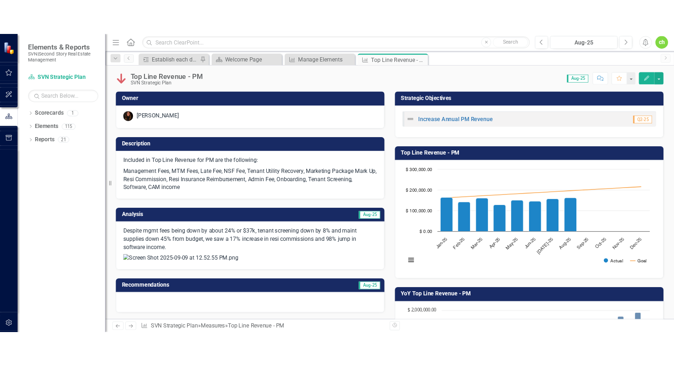
scroll to position [111, 0]
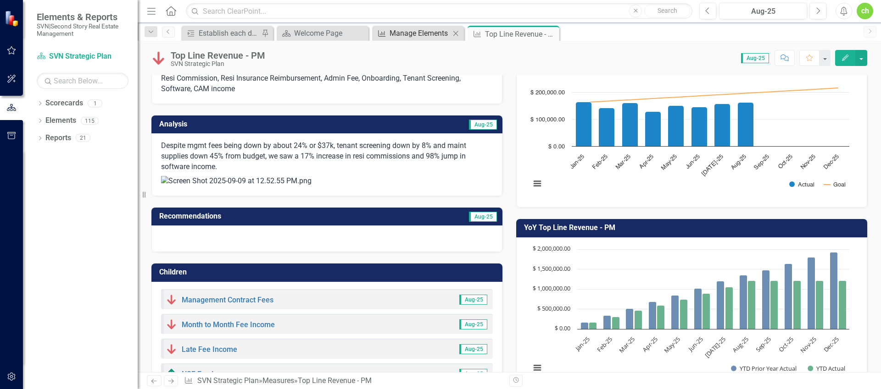
click at [426, 33] on div "Manage Elements" at bounding box center [419, 33] width 61 height 11
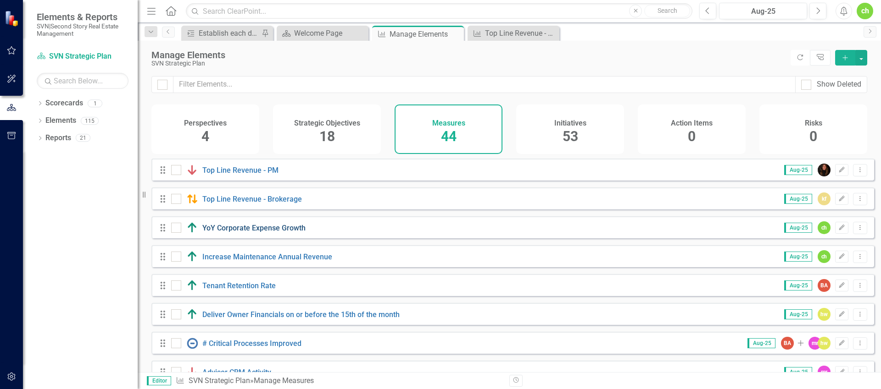
click at [261, 233] on link "YoY Corporate Expense Growth" at bounding box center [253, 228] width 103 height 9
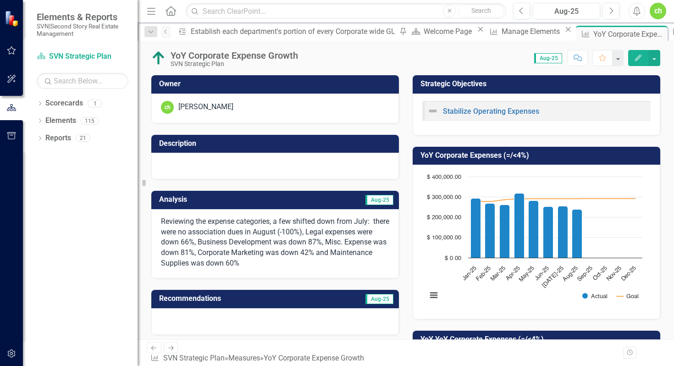
click at [634, 52] on button "Edit" at bounding box center [638, 58] width 20 height 16
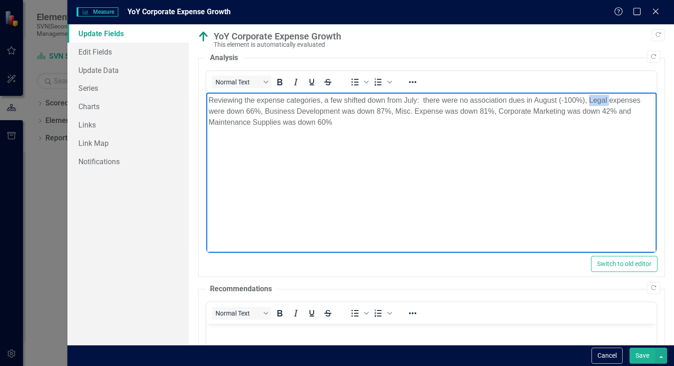
drag, startPoint x: 590, startPoint y: 99, endPoint x: 608, endPoint y: 99, distance: 18.4
click at [608, 99] on p "Reviewing the expense categories, a few shifted down from July: there were no a…" at bounding box center [431, 111] width 446 height 33
drag, startPoint x: 636, startPoint y: 353, endPoint x: 641, endPoint y: 355, distance: 4.9
click at [638, 354] on button "Save" at bounding box center [643, 356] width 26 height 16
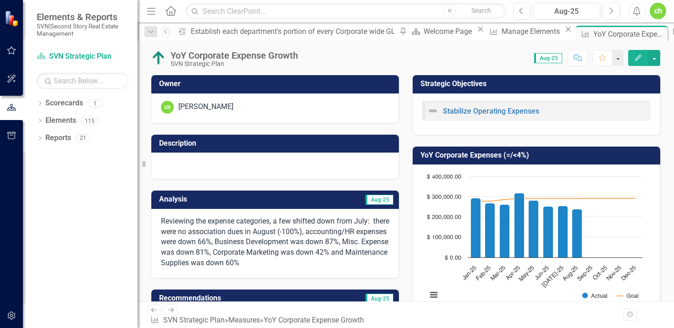
click at [487, 37] on div "Measure Manage Elements Close" at bounding box center [531, 31] width 88 height 11
click at [502, 33] on div "Manage Elements" at bounding box center [532, 31] width 61 height 11
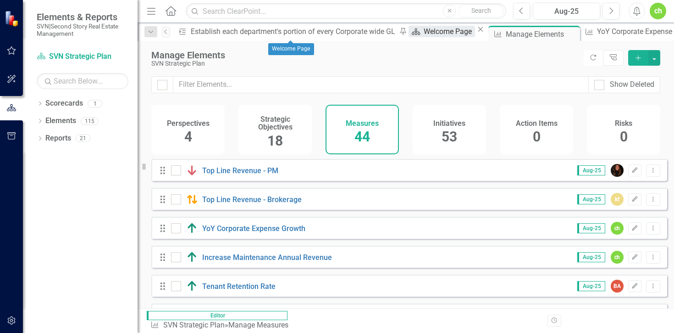
click at [424, 32] on div "Welcome Page" at bounding box center [449, 31] width 51 height 11
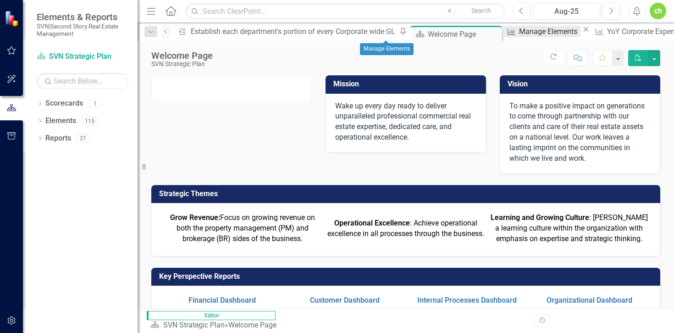
click at [519, 31] on div "Manage Elements" at bounding box center [549, 31] width 61 height 11
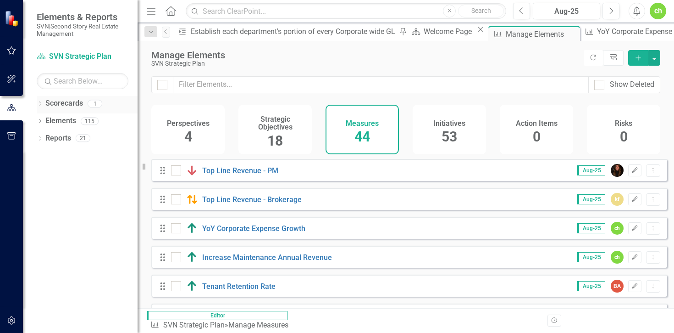
click at [60, 103] on link "Scorecards" at bounding box center [64, 103] width 38 height 11
click at [54, 103] on link "Scorecards" at bounding box center [64, 103] width 38 height 11
click at [39, 105] on icon "Dropdown" at bounding box center [40, 104] width 6 height 5
click at [75, 121] on link "SVN Strategic Plan" at bounding box center [87, 121] width 101 height 11
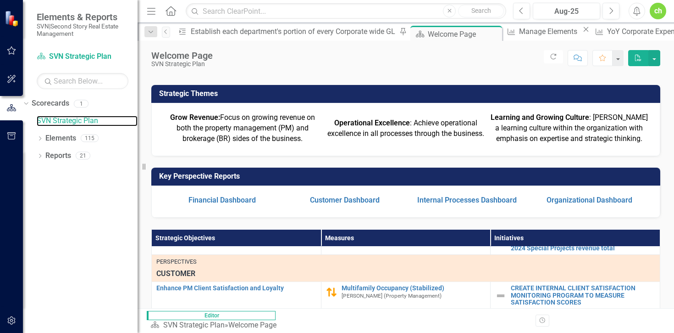
scroll to position [83, 0]
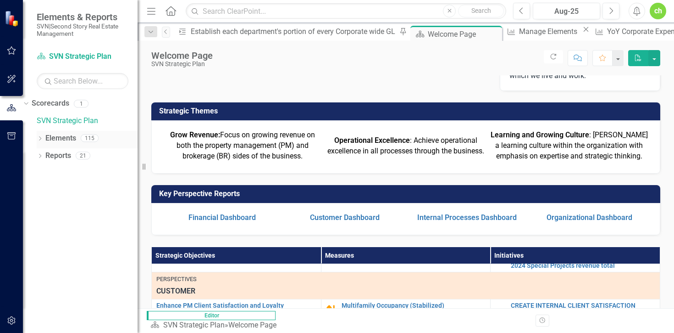
click at [42, 138] on icon "Dropdown" at bounding box center [40, 139] width 6 height 5
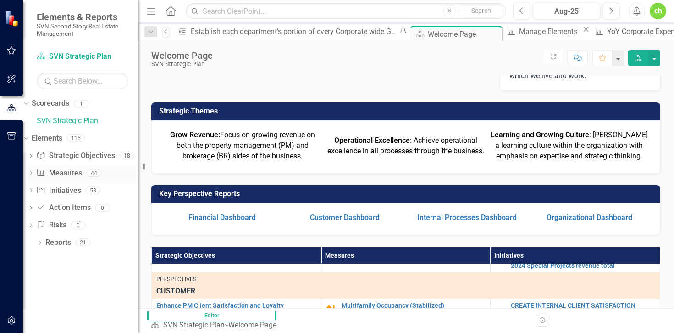
click at [63, 175] on link "Measure Measures" at bounding box center [58, 173] width 45 height 11
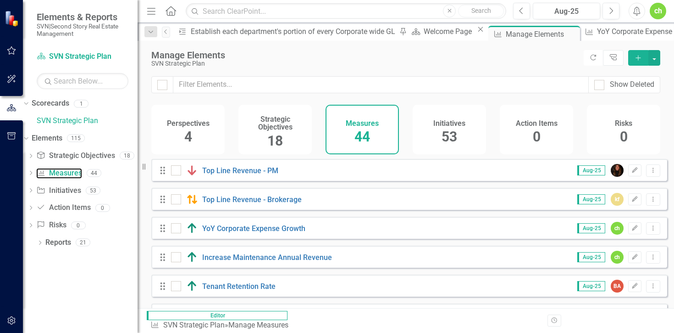
scroll to position [19, 0]
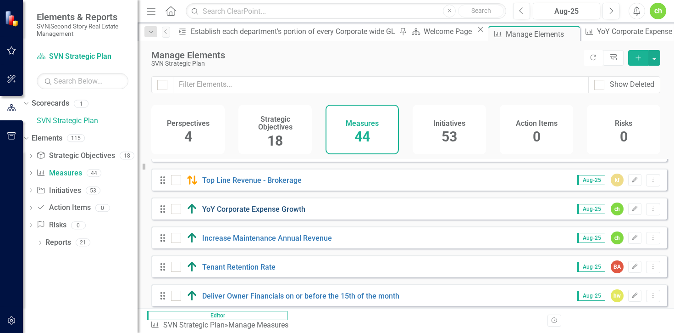
click at [237, 212] on link "YoY Corporate Expense Growth" at bounding box center [253, 209] width 103 height 9
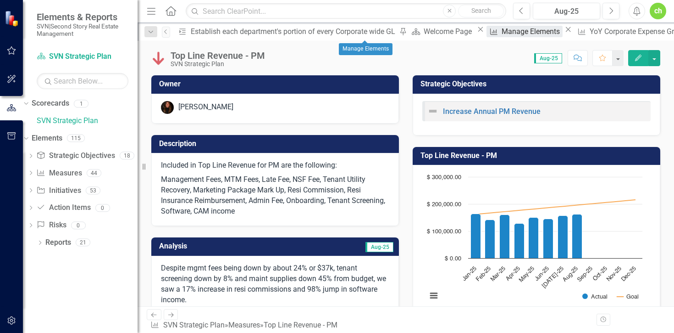
click at [502, 37] on div "Manage Elements" at bounding box center [532, 31] width 61 height 11
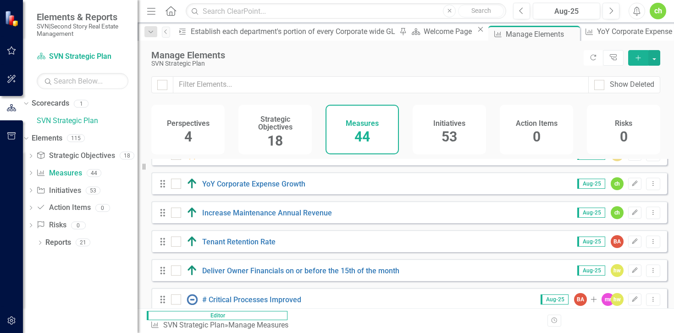
scroll to position [53, 0]
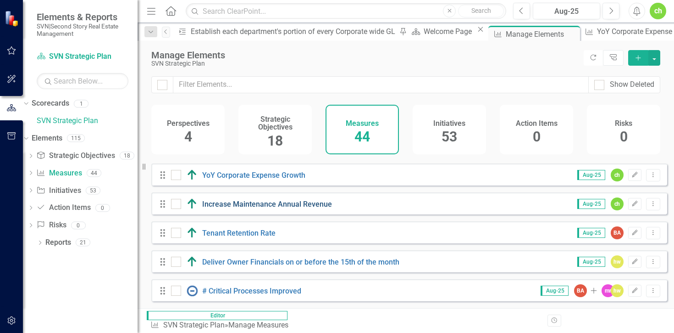
click at [283, 208] on link "Increase Maintenance Annual Revenue" at bounding box center [267, 204] width 130 height 9
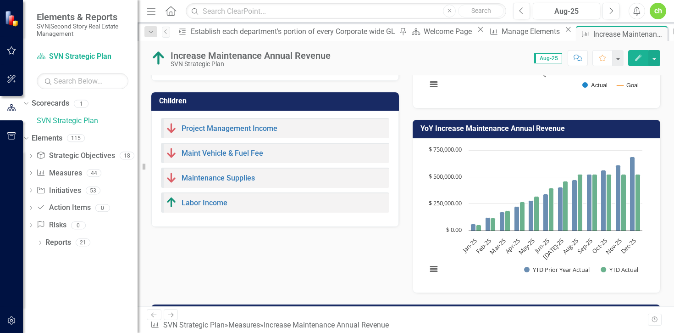
scroll to position [211, 0]
